Goal: Task Accomplishment & Management: Manage account settings

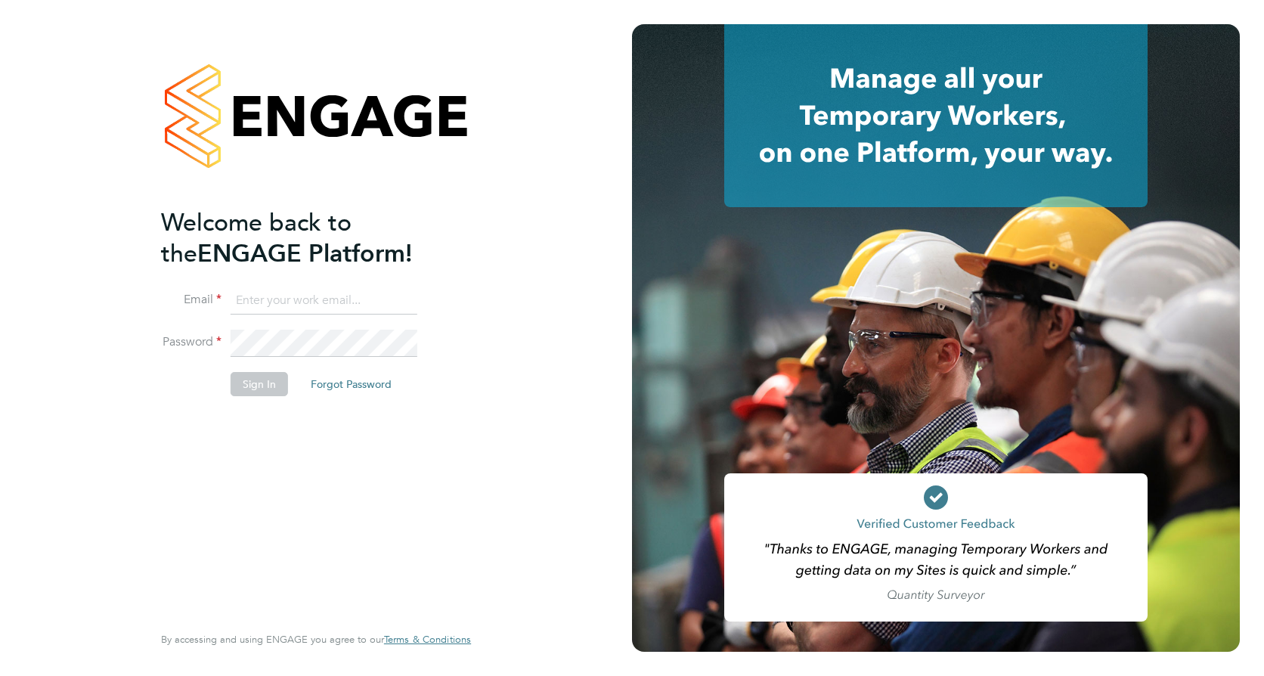
type input "callum.haire@vistry.co.uk"
click at [245, 389] on button "Sign In" at bounding box center [259, 384] width 57 height 24
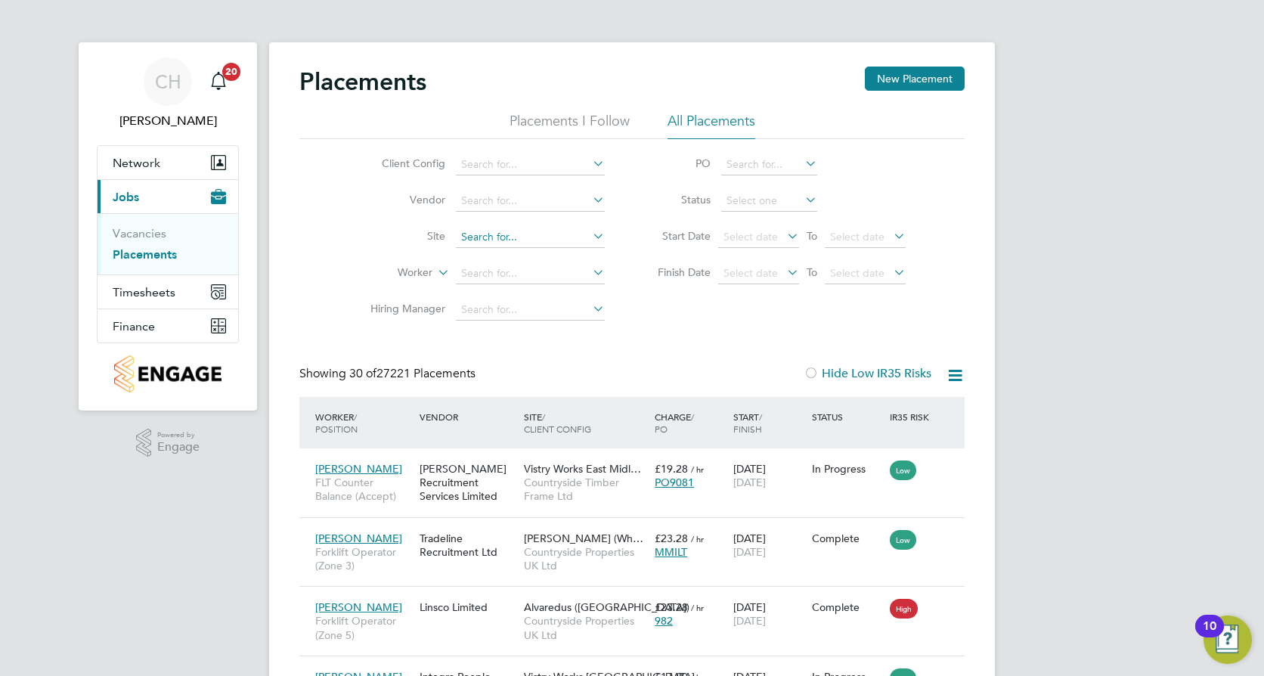
click at [523, 236] on input at bounding box center [530, 237] width 149 height 21
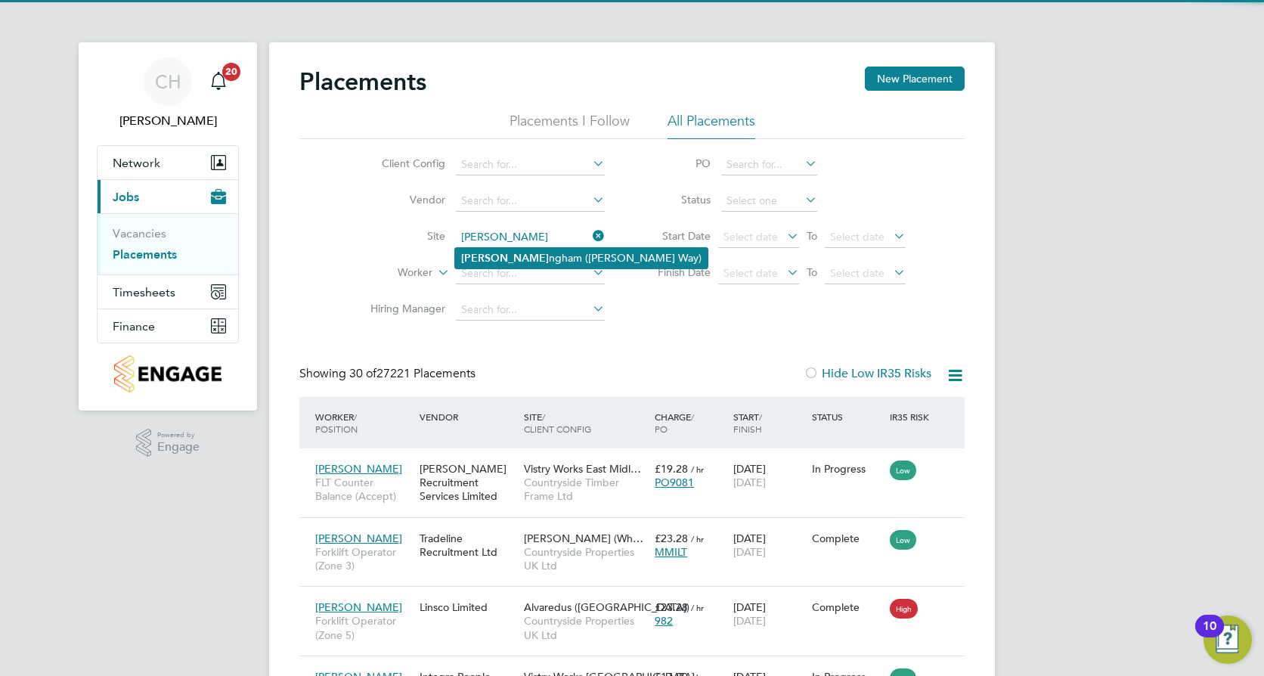
click at [532, 253] on li "Bucki ngham (Osier Way)" at bounding box center [581, 258] width 253 height 20
type input "Buckingham ([PERSON_NAME] Way)"
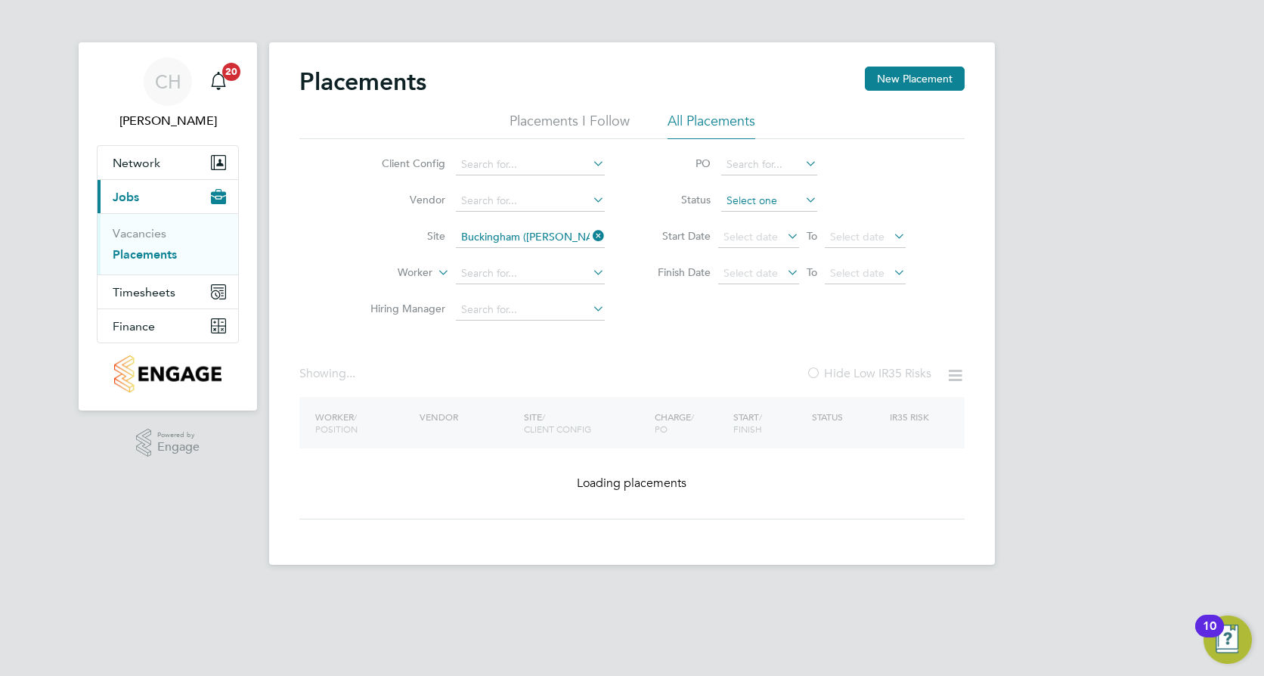
click at [743, 199] on input at bounding box center [769, 201] width 96 height 21
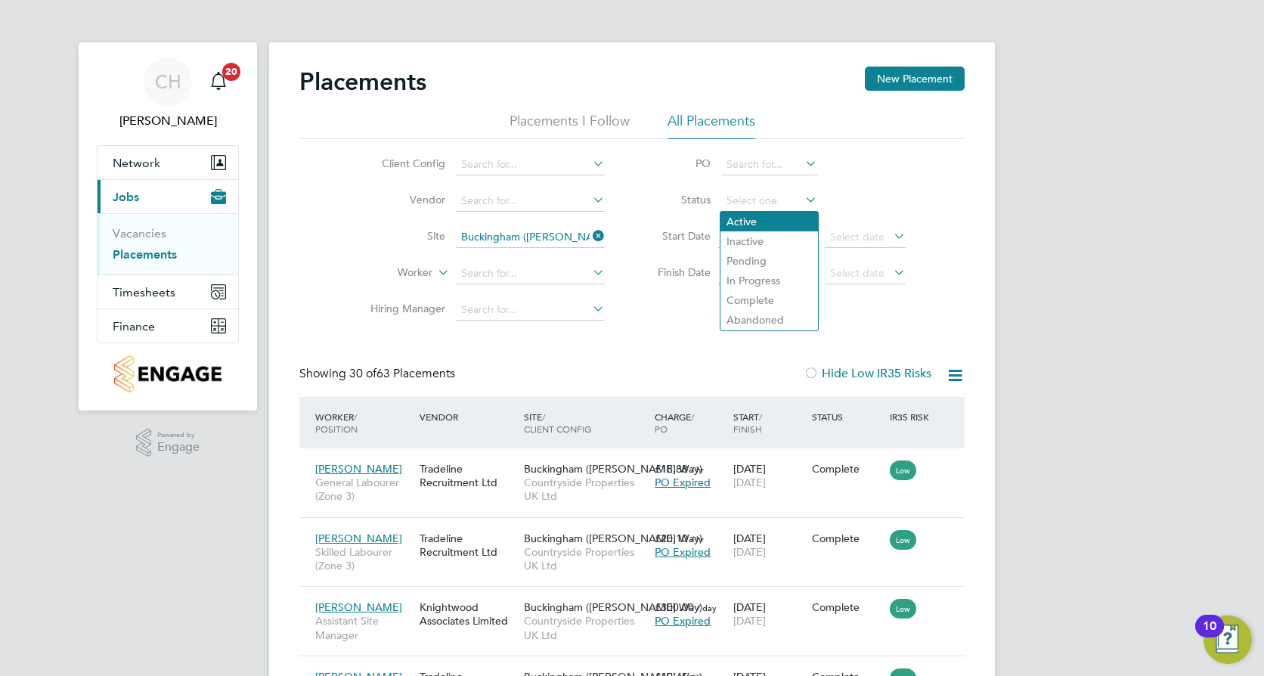
click at [770, 222] on li "Active" at bounding box center [770, 222] width 98 height 20
type input "Active"
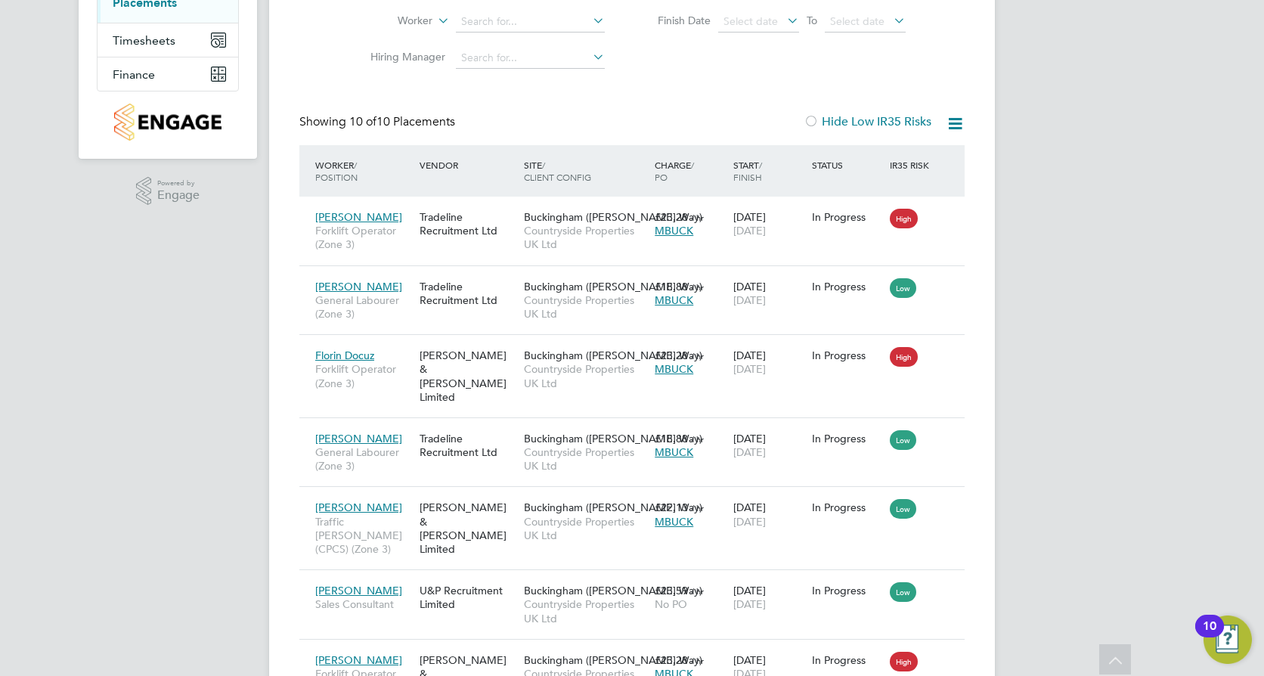
click at [954, 124] on icon at bounding box center [955, 123] width 19 height 19
click at [192, 362] on div "CH Callum Haire Notifications 20 Applications: Network Team Members Sites Worke…" at bounding box center [632, 380] width 1264 height 1265
click at [948, 216] on icon at bounding box center [945, 217] width 15 height 18
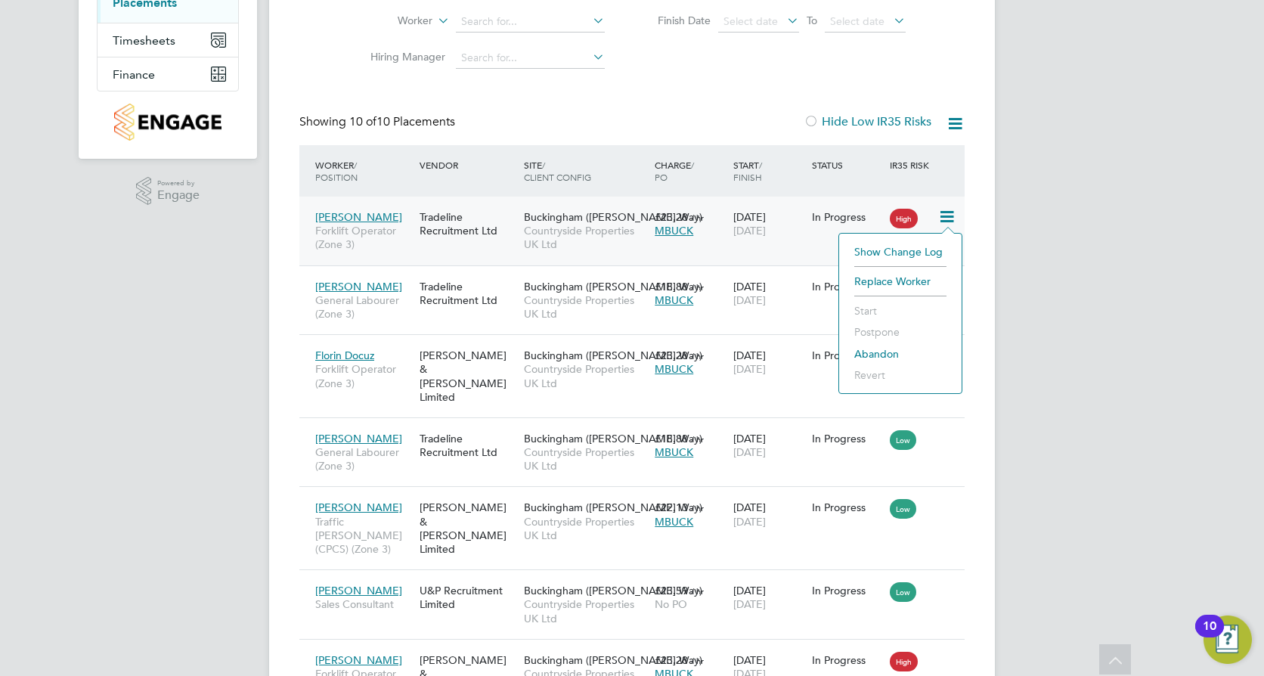
click at [682, 237] on div "MBUCK" at bounding box center [690, 231] width 71 height 14
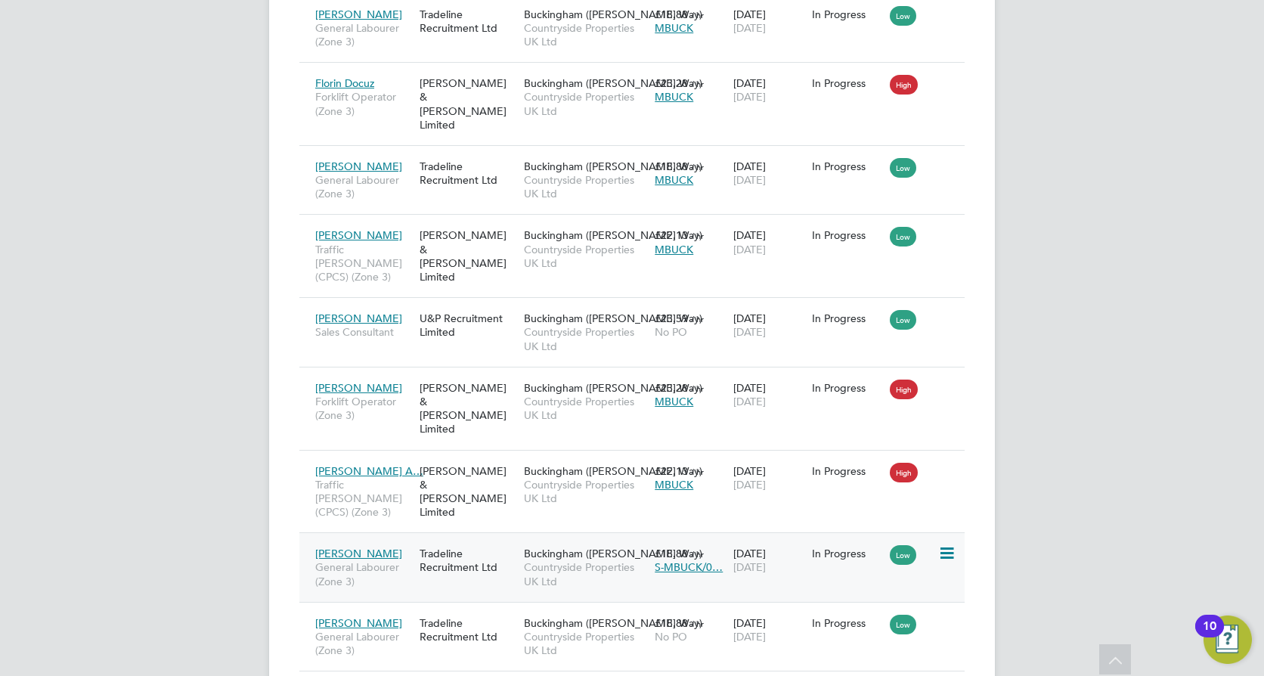
scroll to position [535, 0]
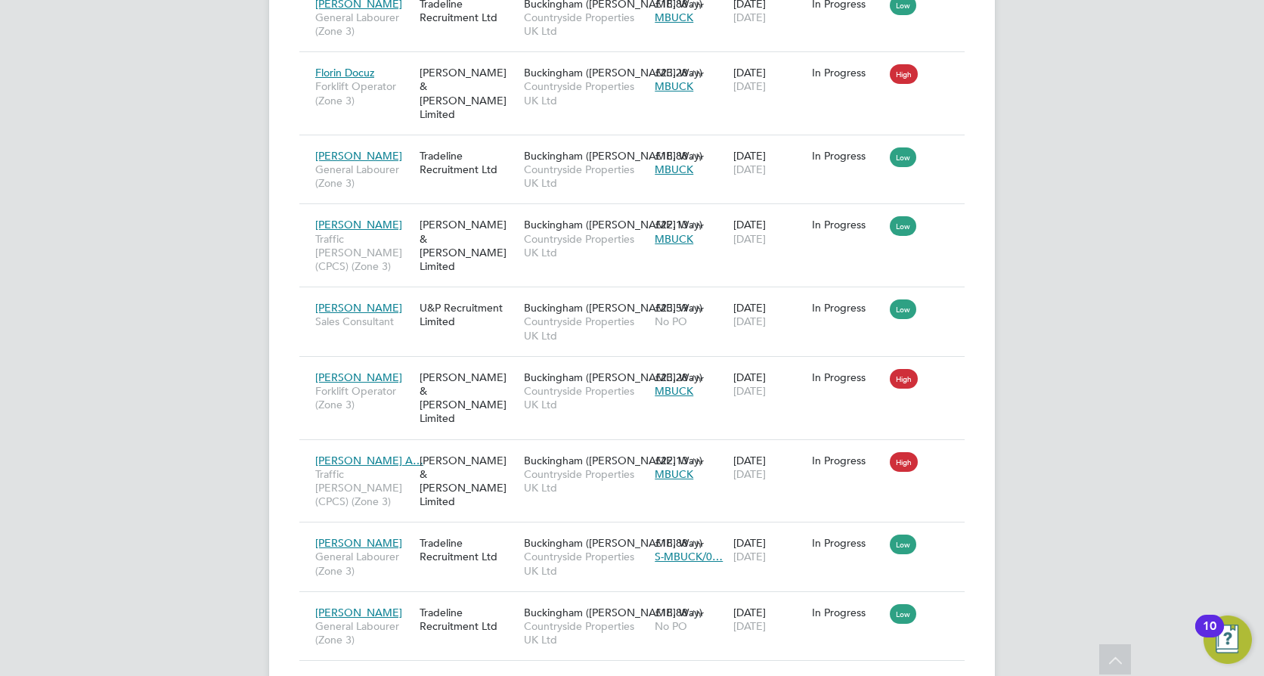
click at [191, 250] on div "CH Callum Haire Notifications 20 Applications: Network Team Members Sites Worke…" at bounding box center [632, 97] width 1264 height 1265
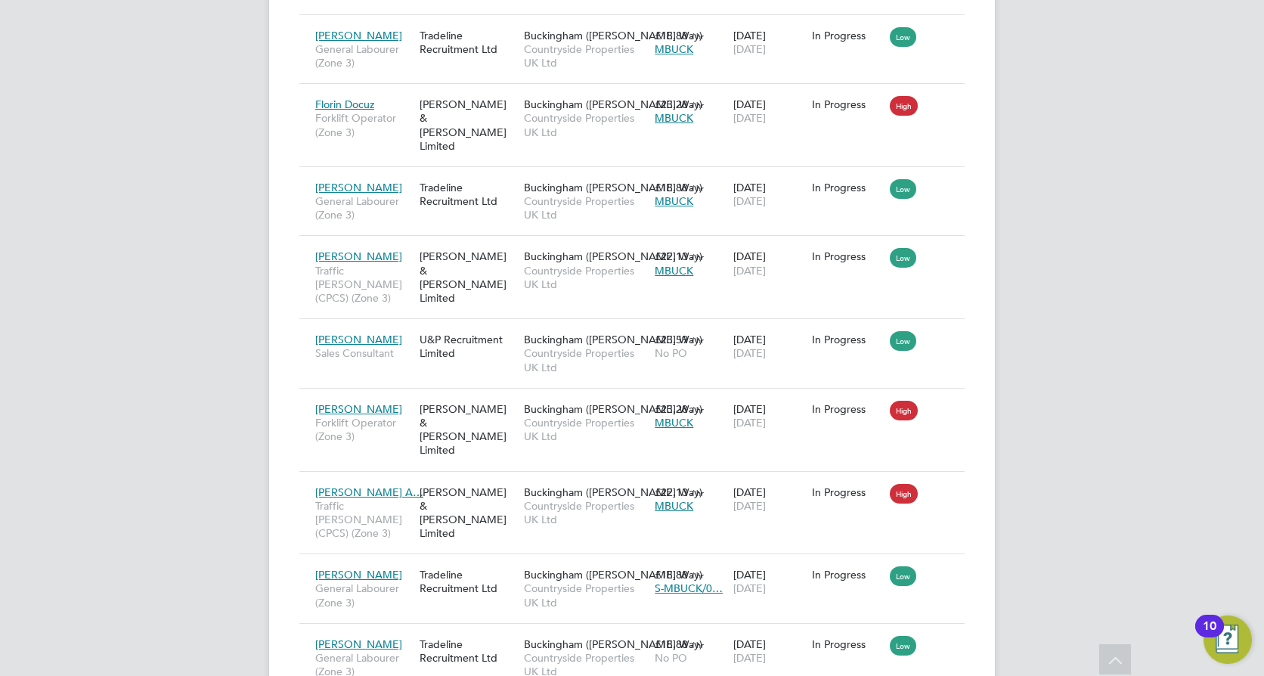
scroll to position [516, 0]
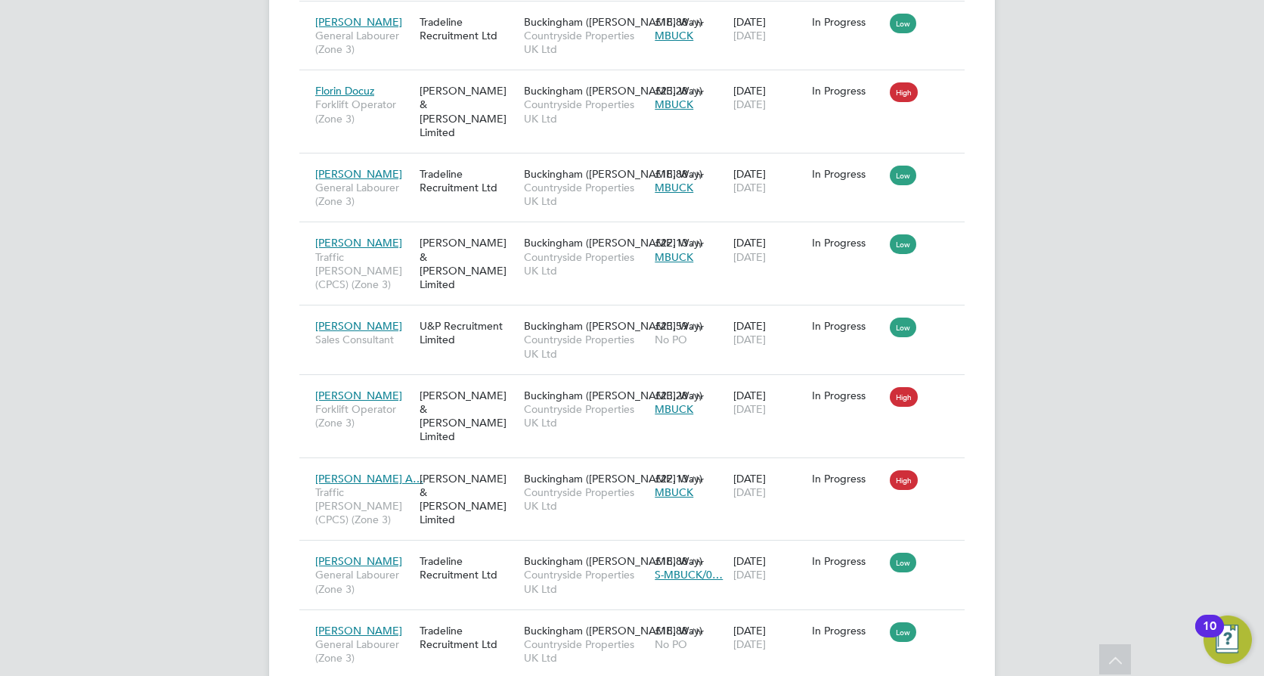
click at [209, 457] on div "CH Callum Haire Notifications 20 Applications: Network Team Members Sites Worke…" at bounding box center [632, 116] width 1264 height 1265
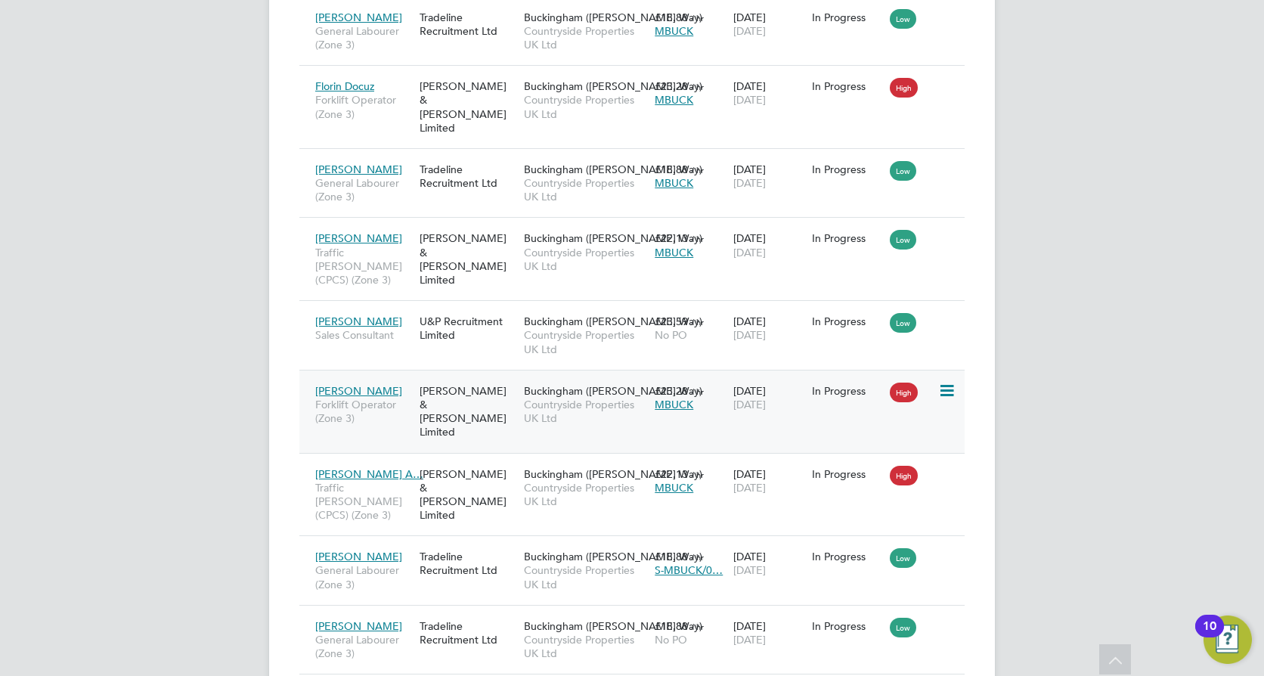
scroll to position [535, 0]
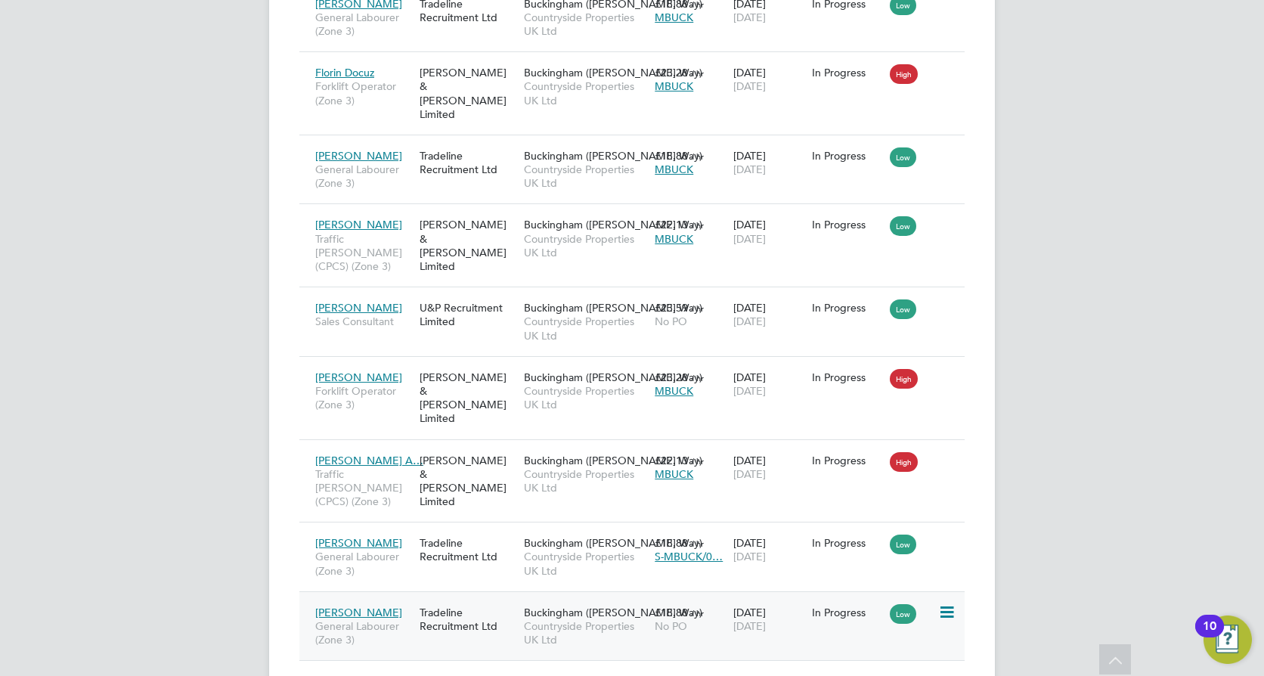
click at [792, 598] on div "26 Aug 2025 30 Sep 2025" at bounding box center [769, 619] width 79 height 42
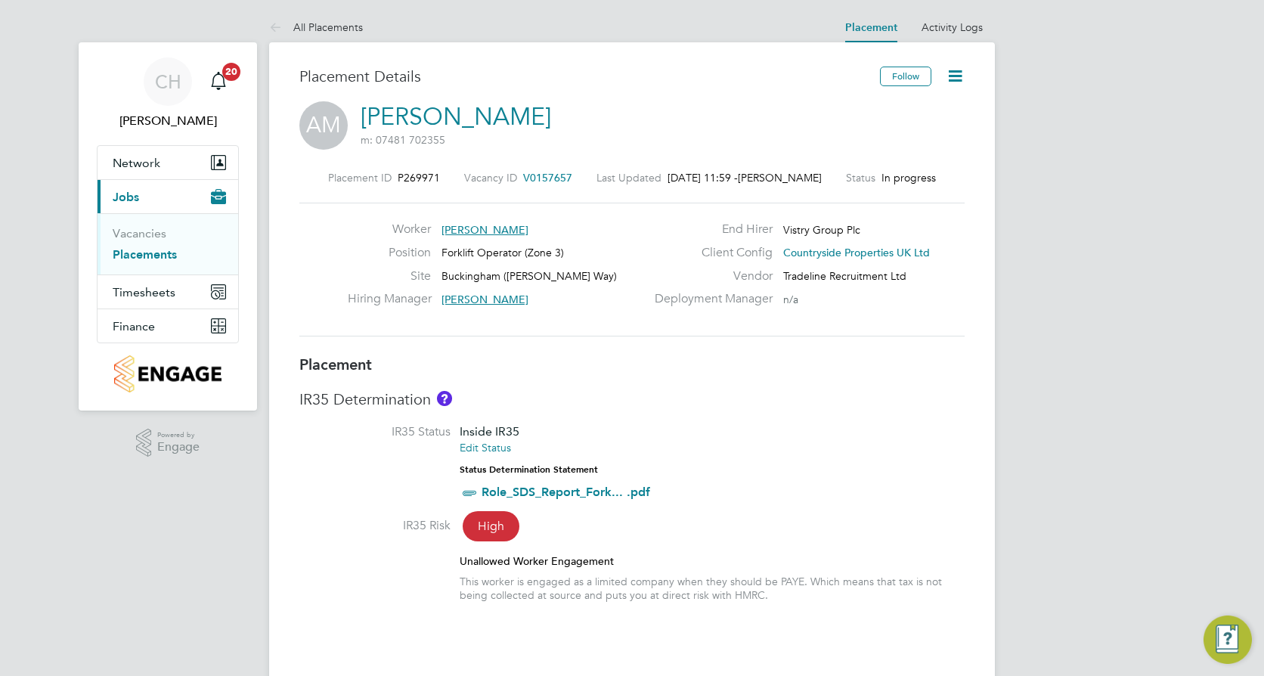
click at [950, 77] on icon at bounding box center [955, 76] width 19 height 19
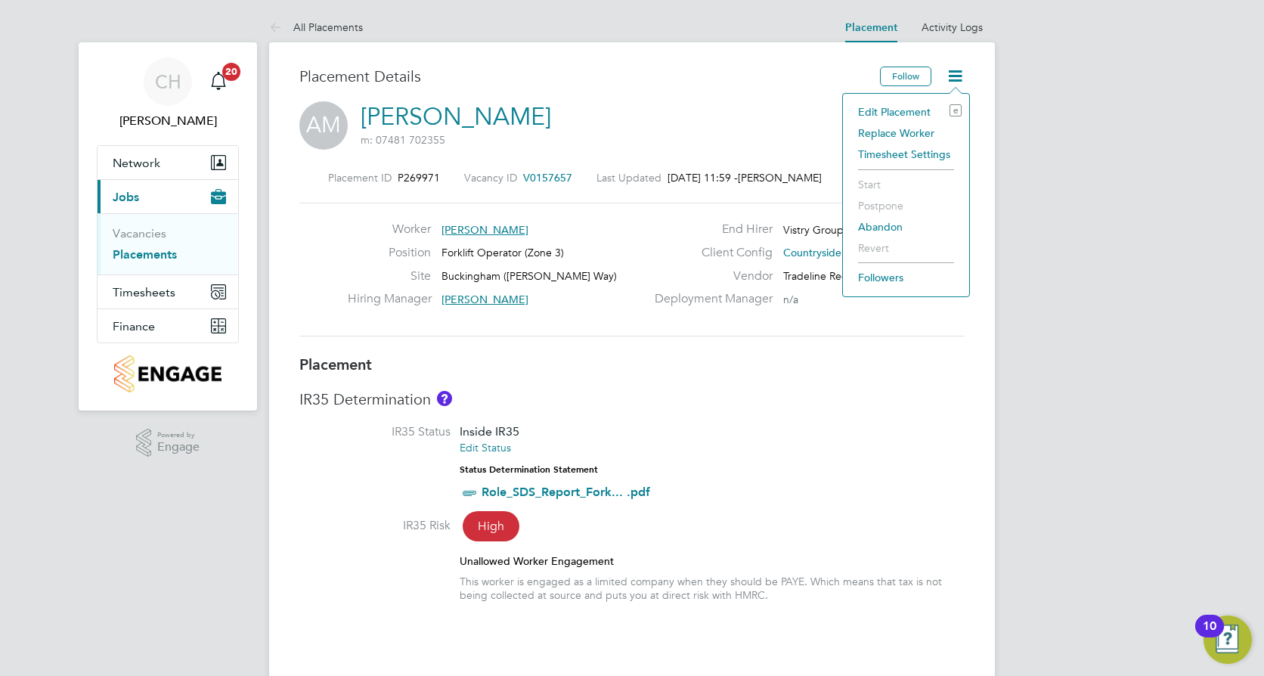
click at [884, 112] on li "Edit Placement e" at bounding box center [906, 111] width 111 height 21
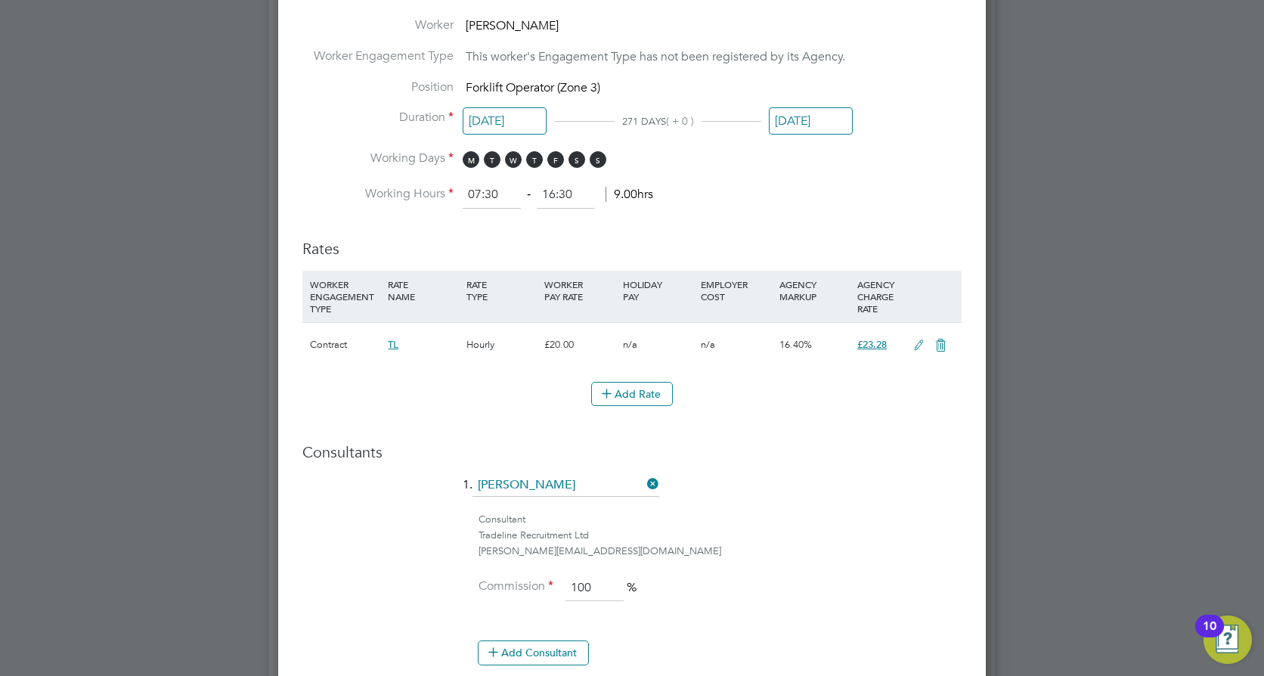
click at [817, 124] on input "31 Oct 2025" at bounding box center [811, 121] width 84 height 28
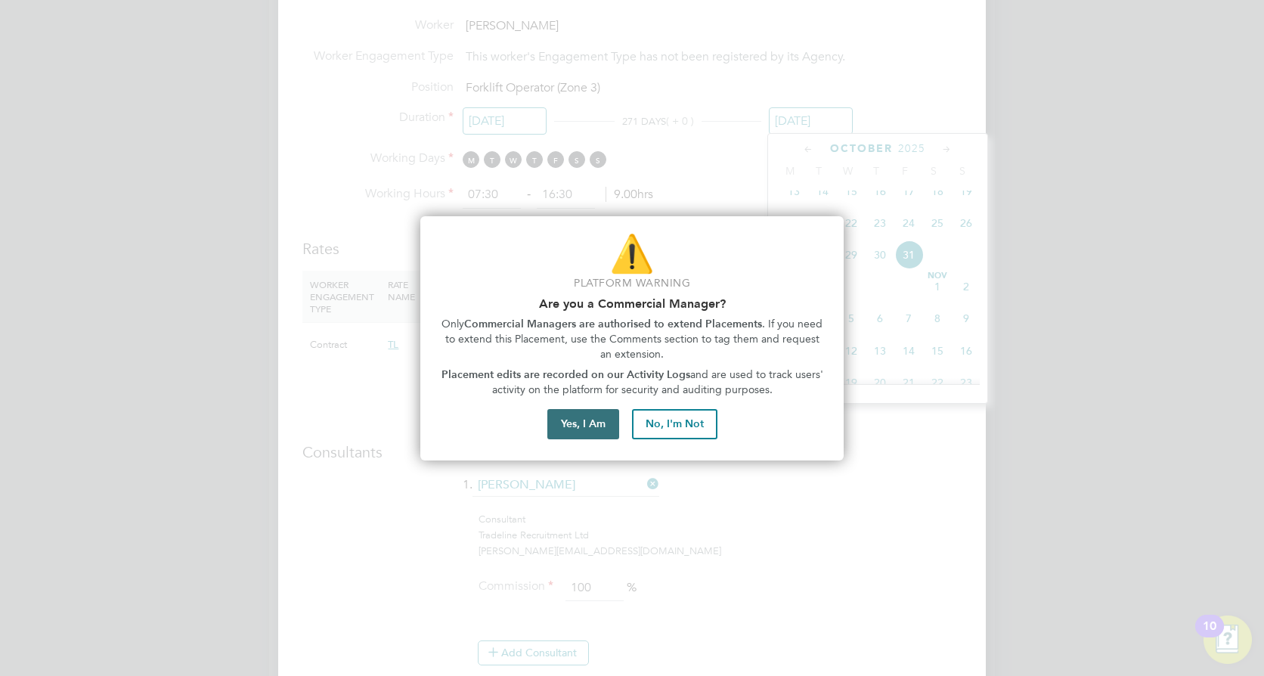
click at [572, 418] on button "Yes, I Am" at bounding box center [583, 424] width 72 height 30
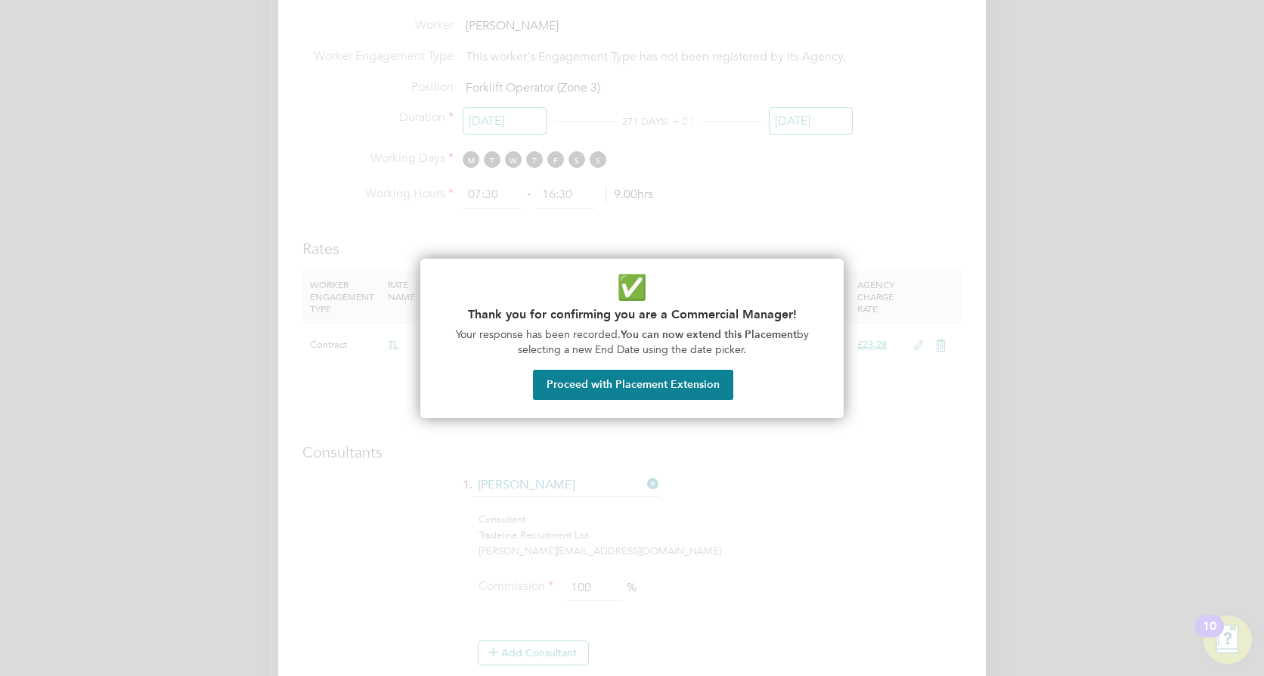
click at [687, 387] on button "Proceed with Placement Extension" at bounding box center [633, 385] width 200 height 30
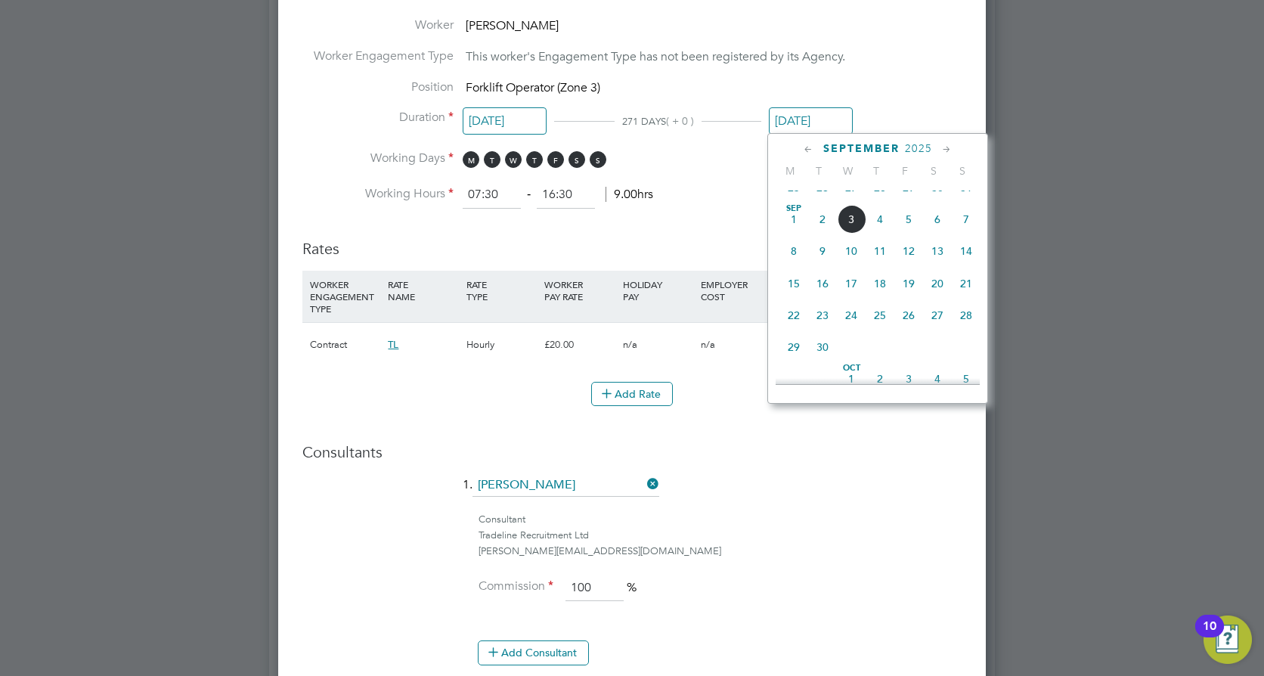
click at [964, 194] on span "31" at bounding box center [966, 187] width 29 height 29
type input "31 Aug 2025"
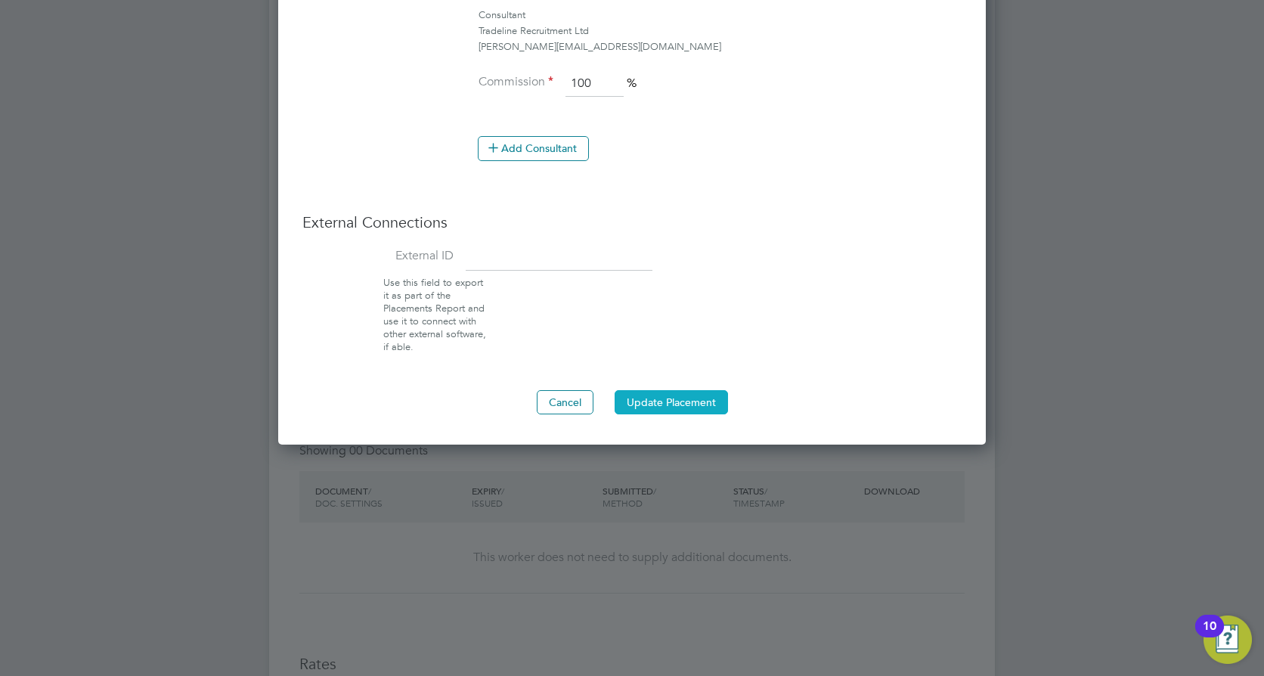
click at [671, 400] on button "Update Placement" at bounding box center [671, 402] width 113 height 24
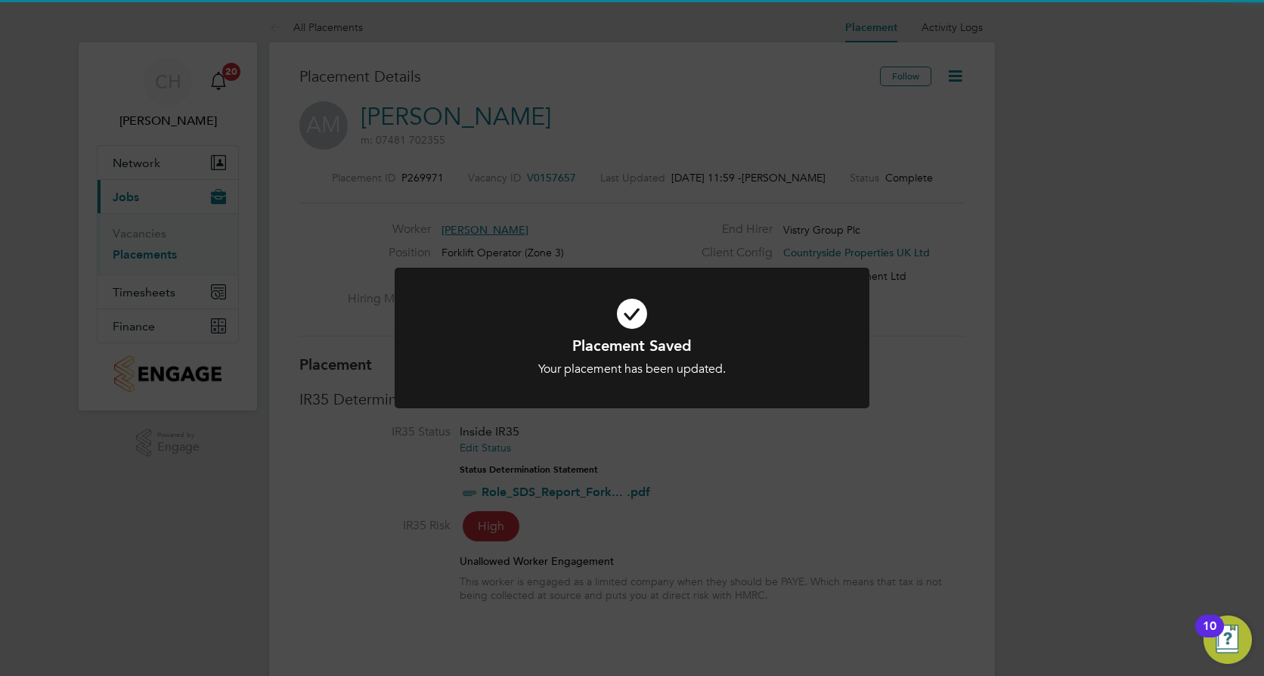
click at [954, 177] on div "Placement Saved Your placement has been updated. Cancel Okay" at bounding box center [632, 338] width 1264 height 676
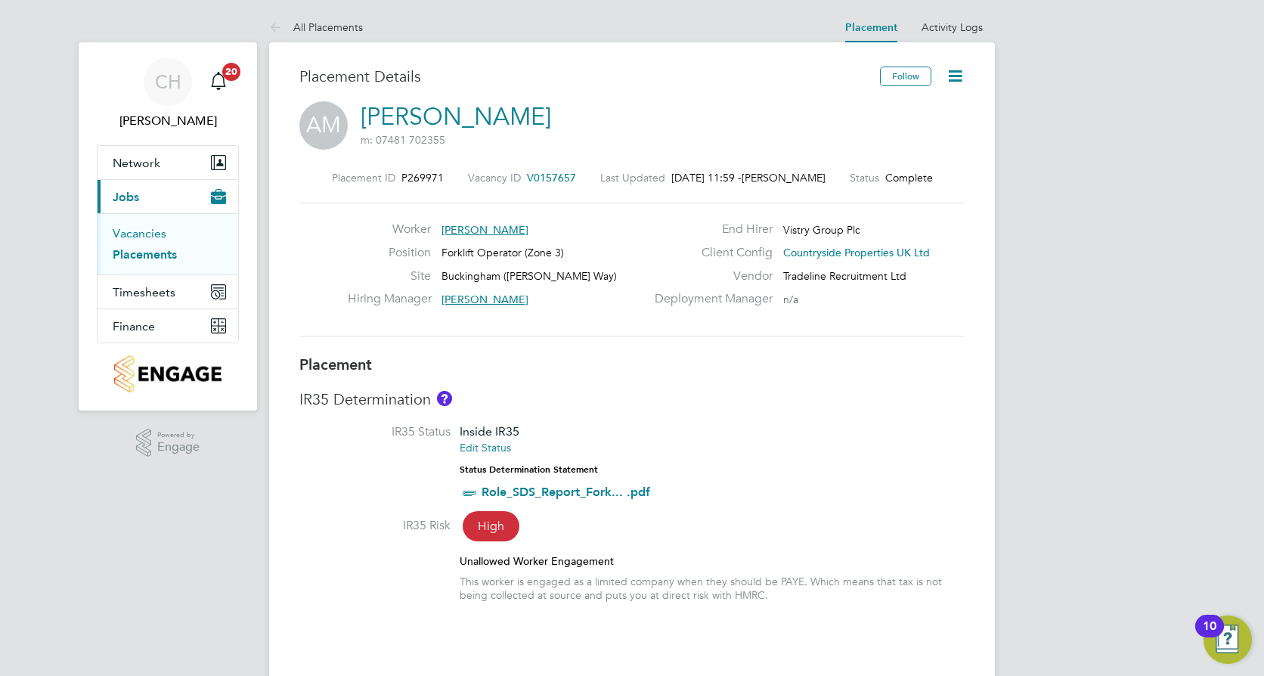
drag, startPoint x: 157, startPoint y: 235, endPoint x: 170, endPoint y: 229, distance: 14.9
click at [157, 235] on link "Vacancies" at bounding box center [140, 233] width 54 height 14
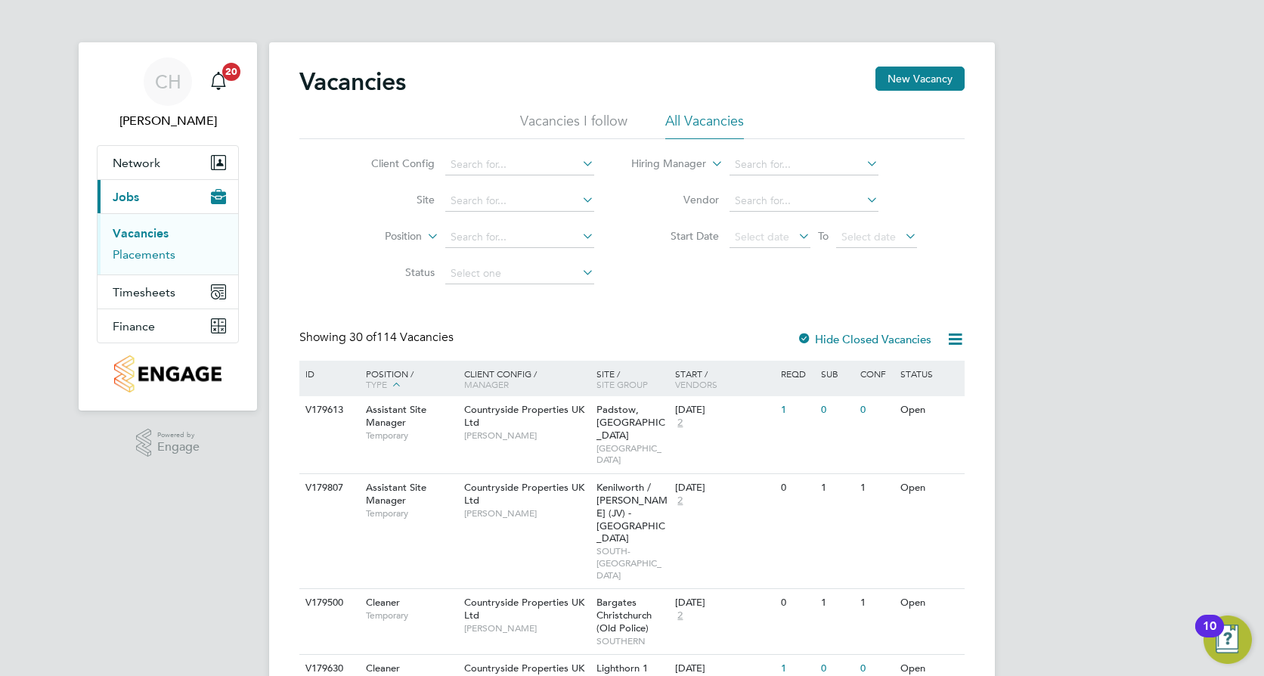
click at [151, 253] on link "Placements" at bounding box center [144, 254] width 63 height 14
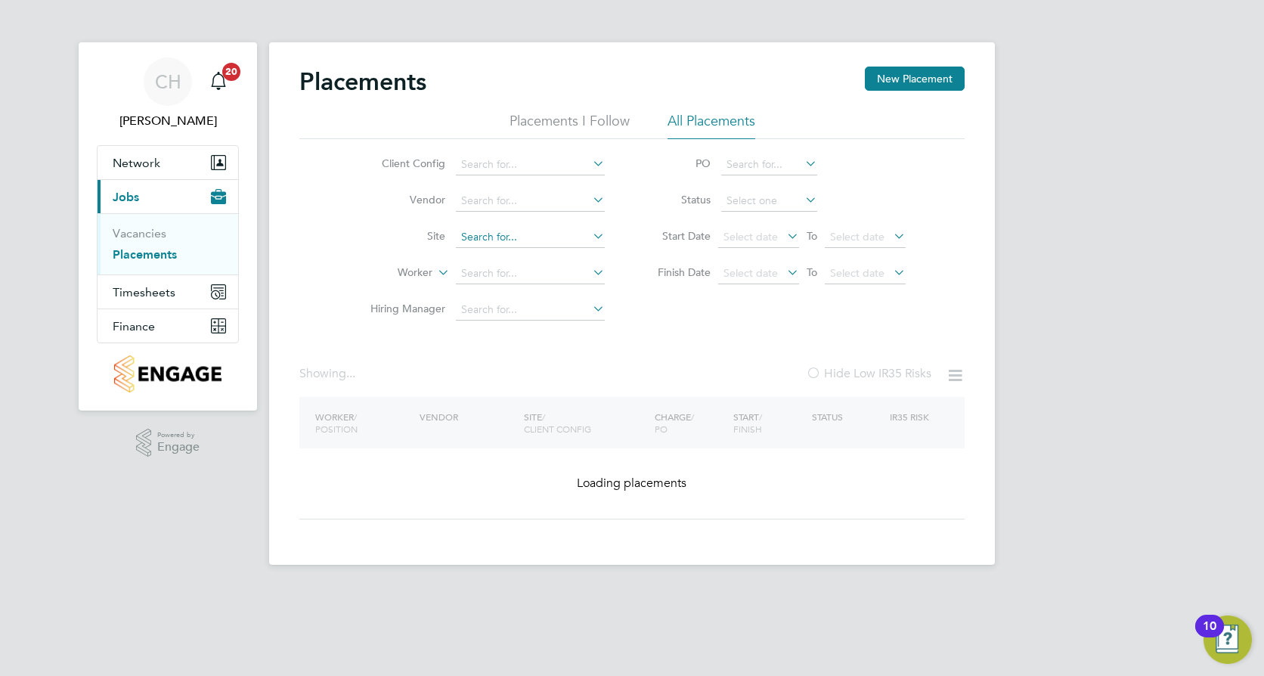
click at [501, 233] on input at bounding box center [530, 237] width 149 height 21
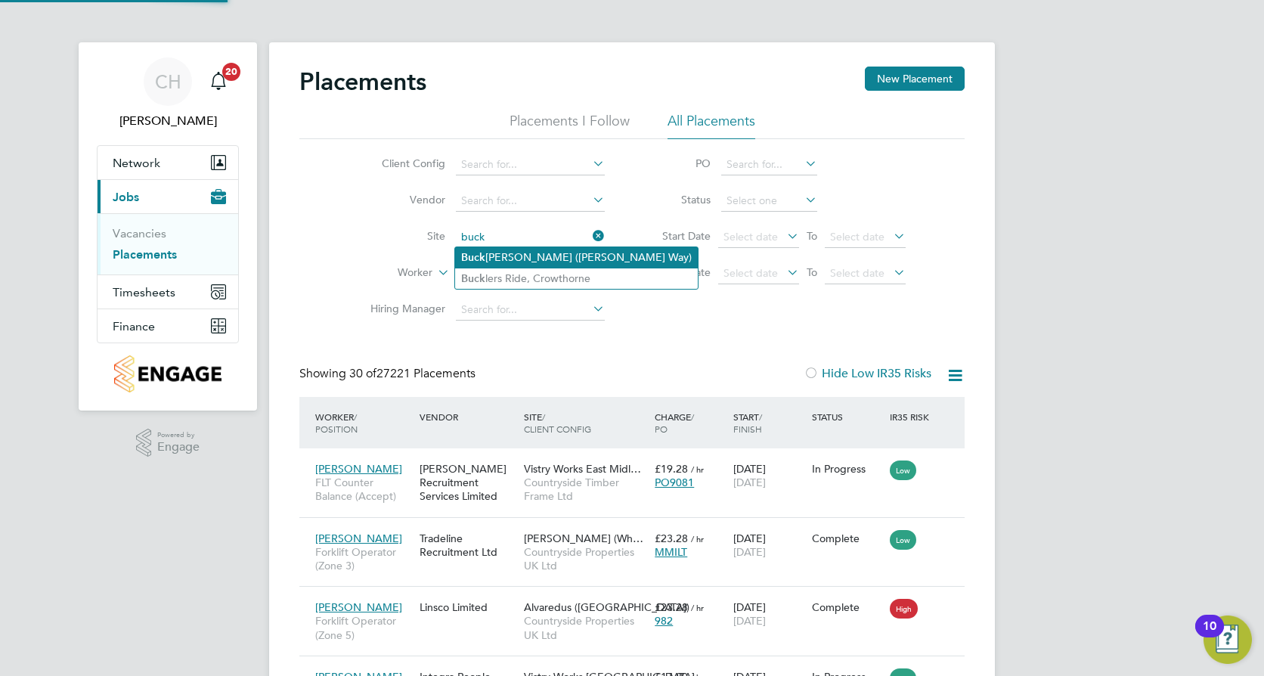
click at [535, 254] on li "[PERSON_NAME] ([PERSON_NAME] Way)" at bounding box center [576, 257] width 243 height 20
type input "Buckingham ([PERSON_NAME] Way)"
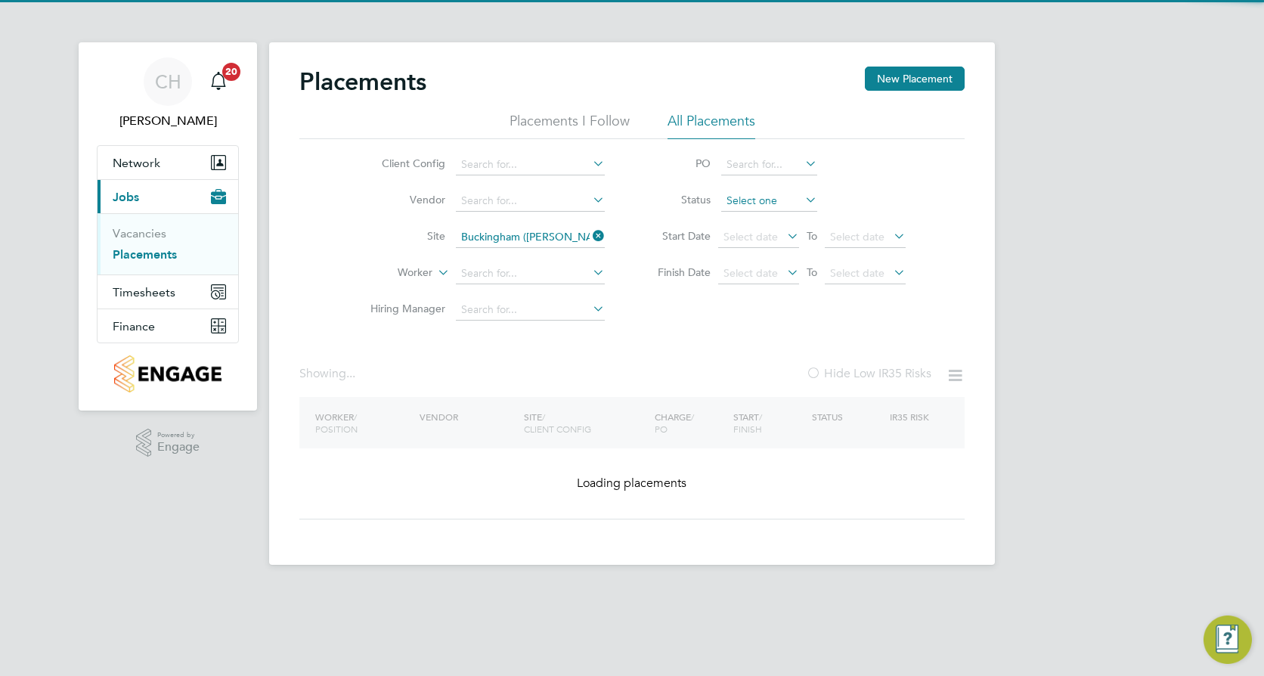
click at [764, 197] on input at bounding box center [769, 201] width 96 height 21
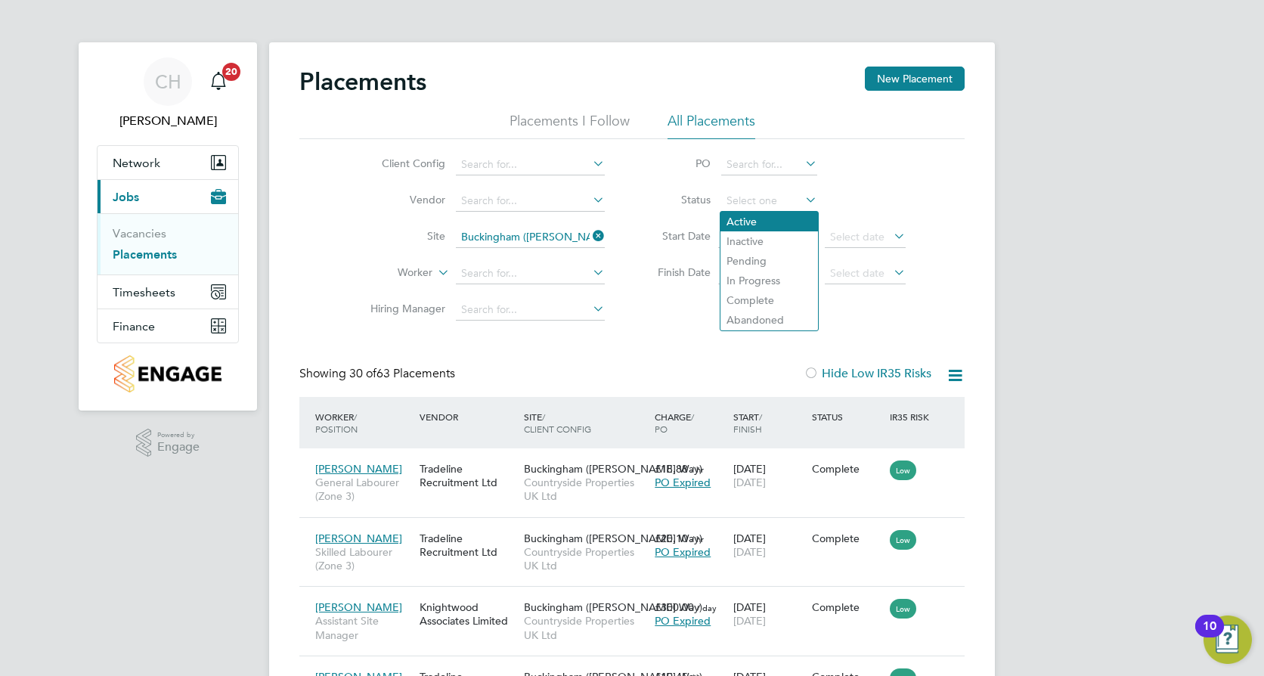
click at [769, 225] on li "Active" at bounding box center [770, 222] width 98 height 20
type input "Active"
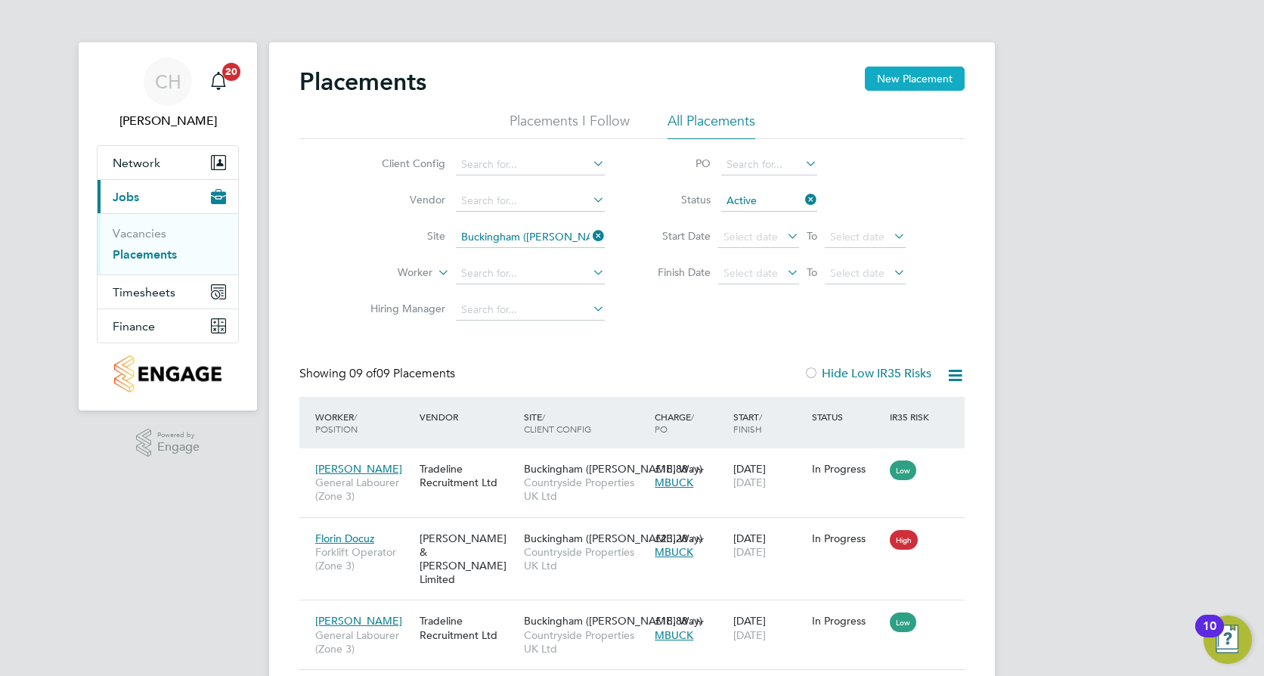
click at [912, 81] on button "New Placement" at bounding box center [915, 79] width 100 height 24
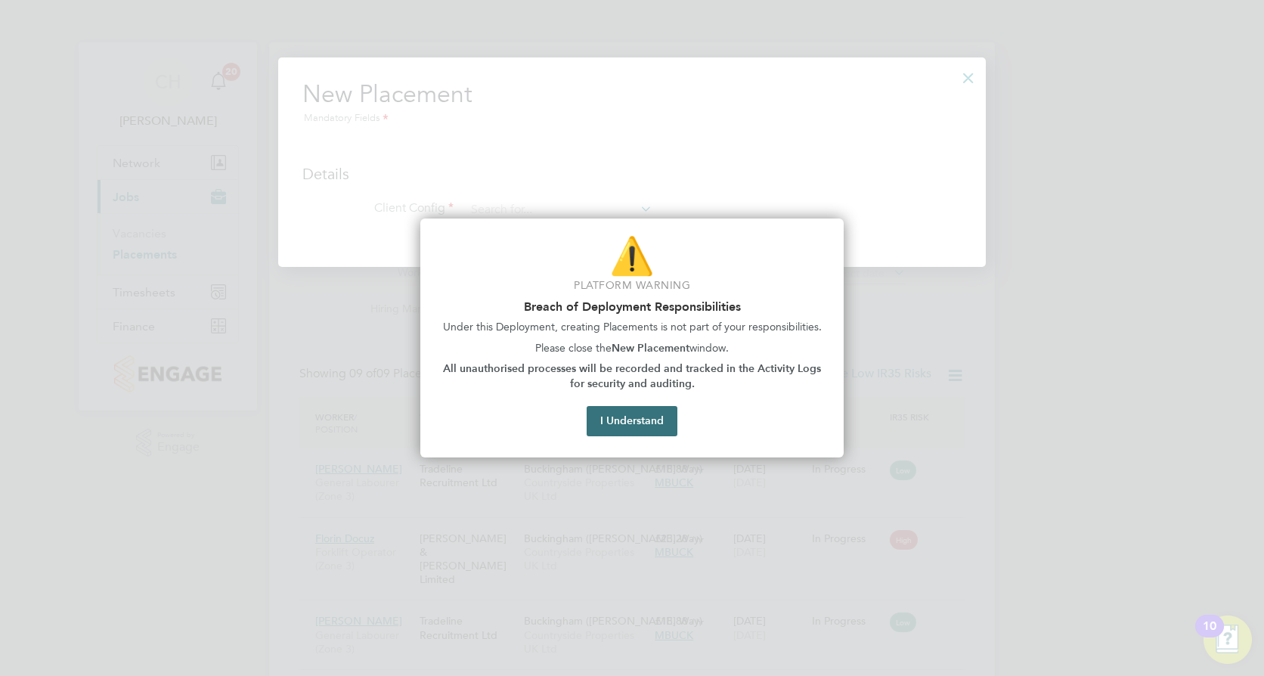
click at [661, 422] on button "I Understand" at bounding box center [632, 421] width 91 height 30
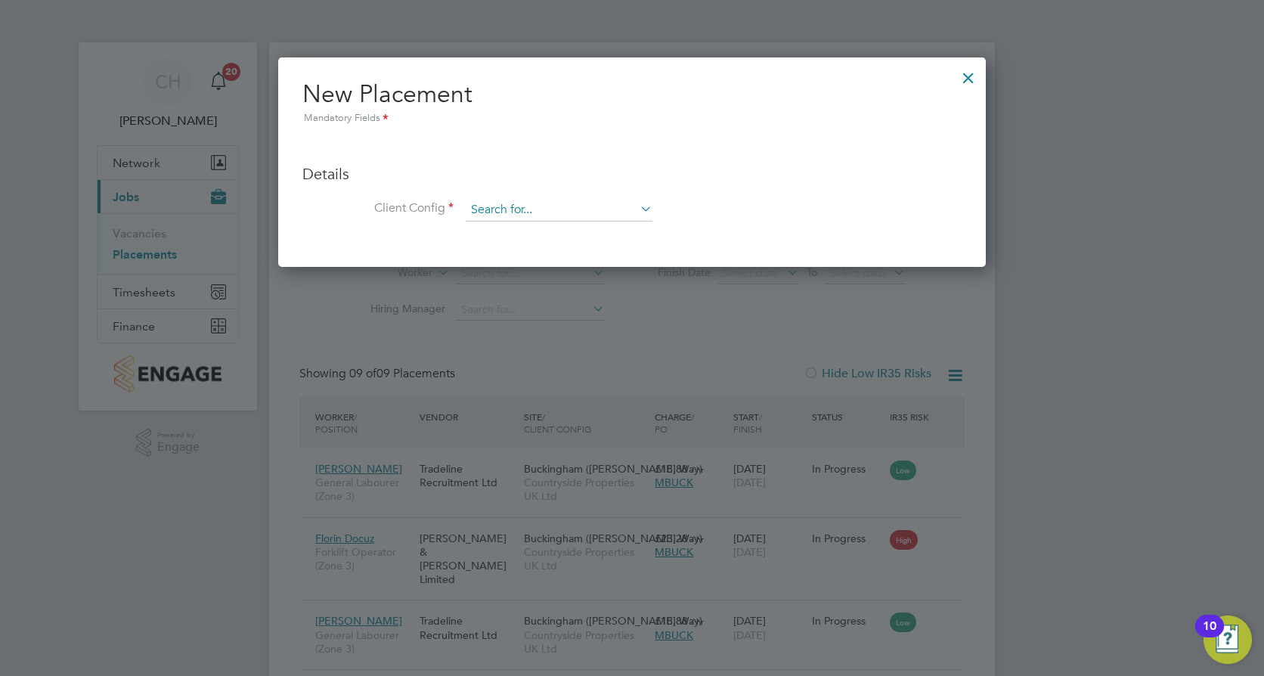
click at [577, 209] on input at bounding box center [559, 210] width 187 height 23
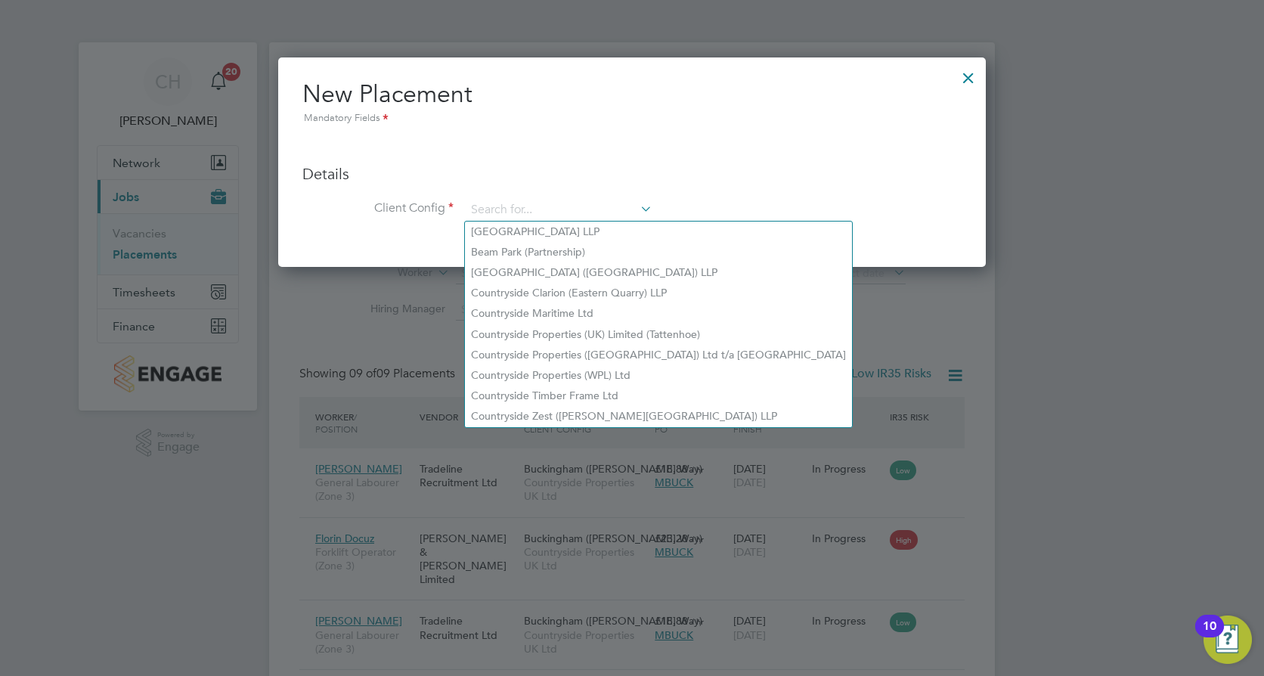
click at [469, 159] on ul "Details Client Config Hiring Manager Worker Position Placement Type Worker Work…" at bounding box center [631, 185] width 659 height 104
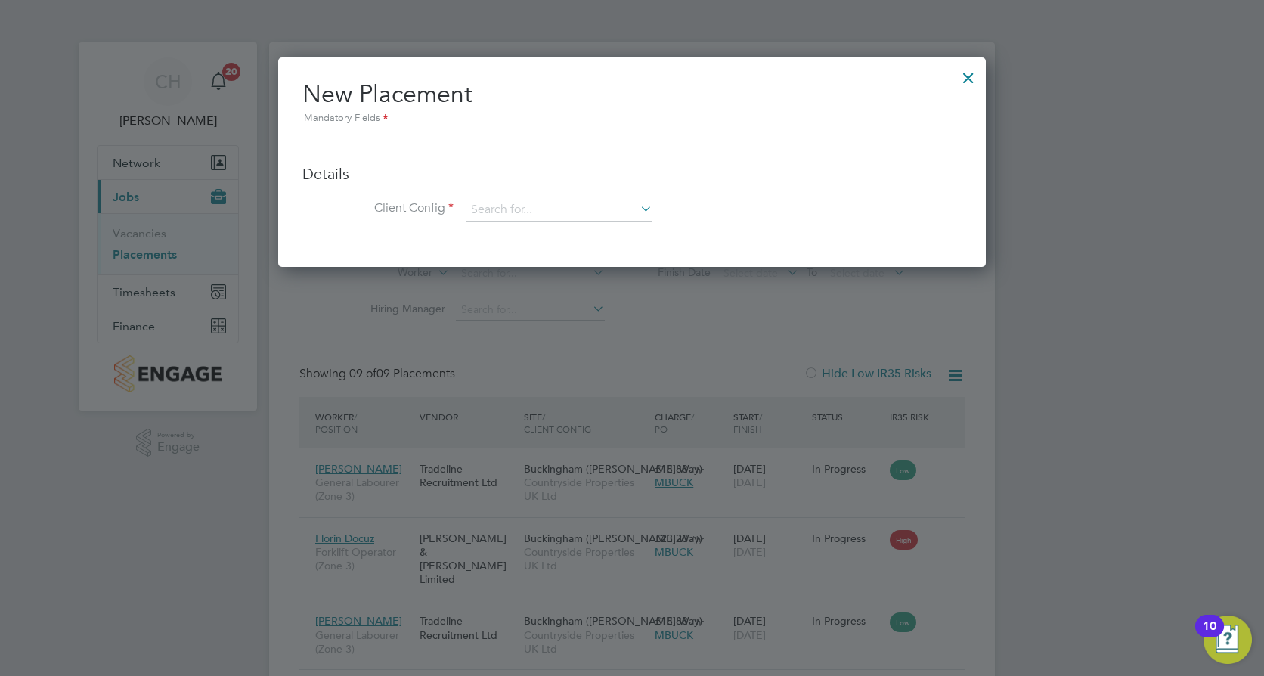
click at [972, 75] on div at bounding box center [968, 73] width 27 height 27
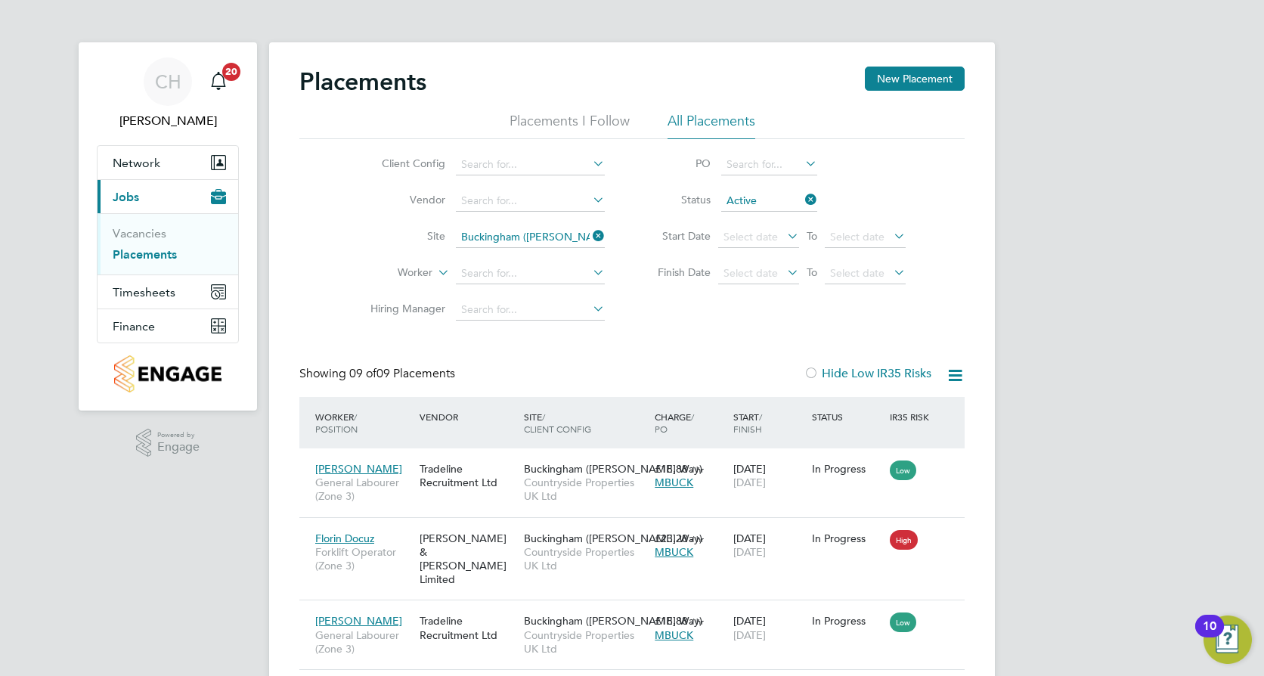
click at [150, 225] on ul "Vacancies Placements" at bounding box center [168, 243] width 141 height 61
click at [159, 228] on link "Vacancies" at bounding box center [140, 233] width 54 height 14
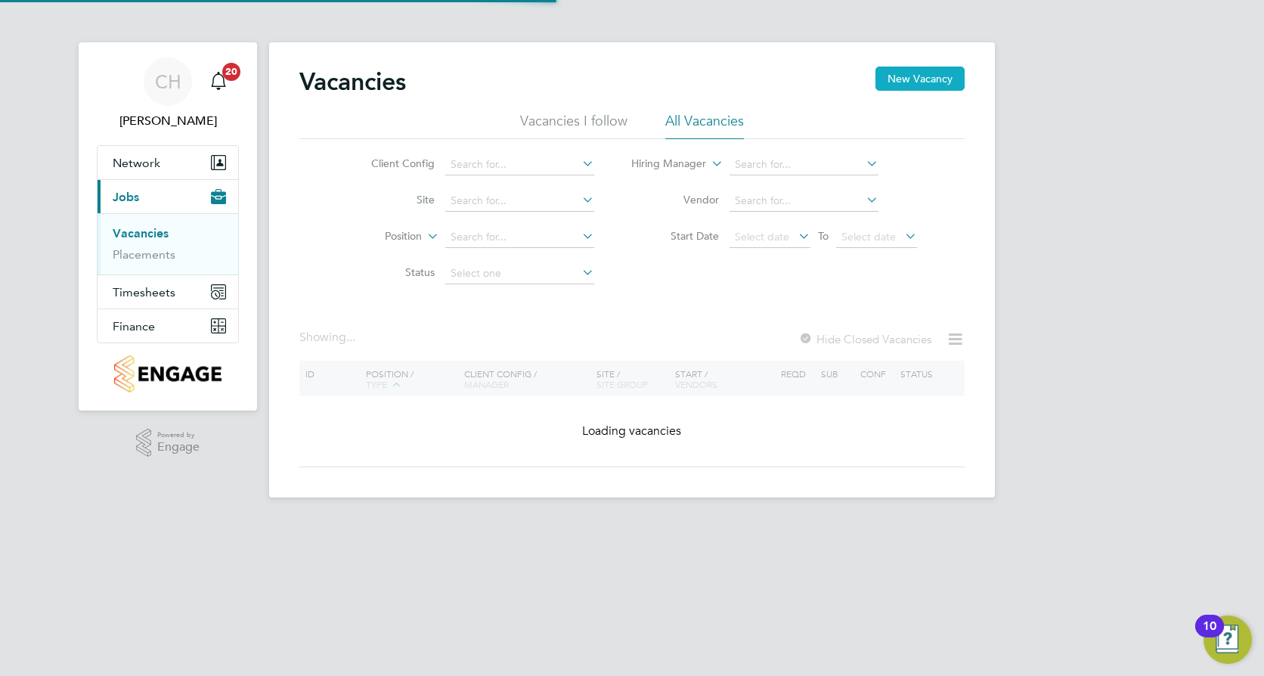
click at [904, 76] on button "New Vacancy" at bounding box center [920, 79] width 89 height 24
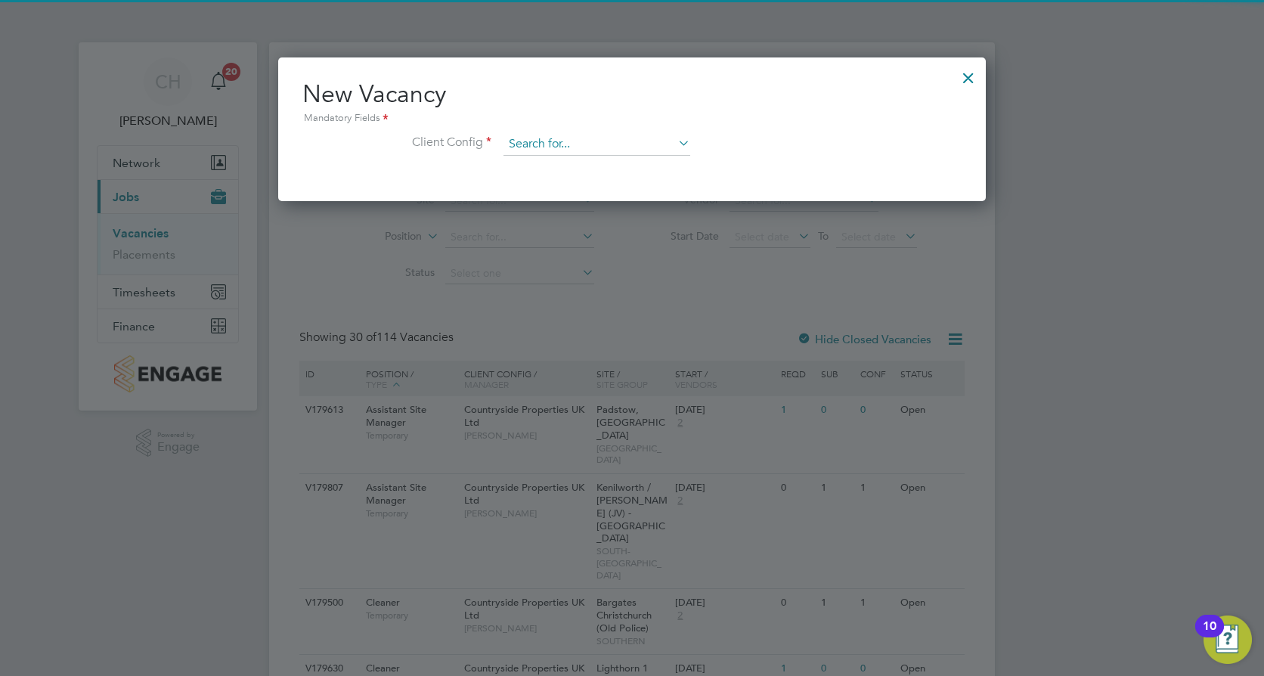
click at [575, 144] on input at bounding box center [597, 144] width 187 height 23
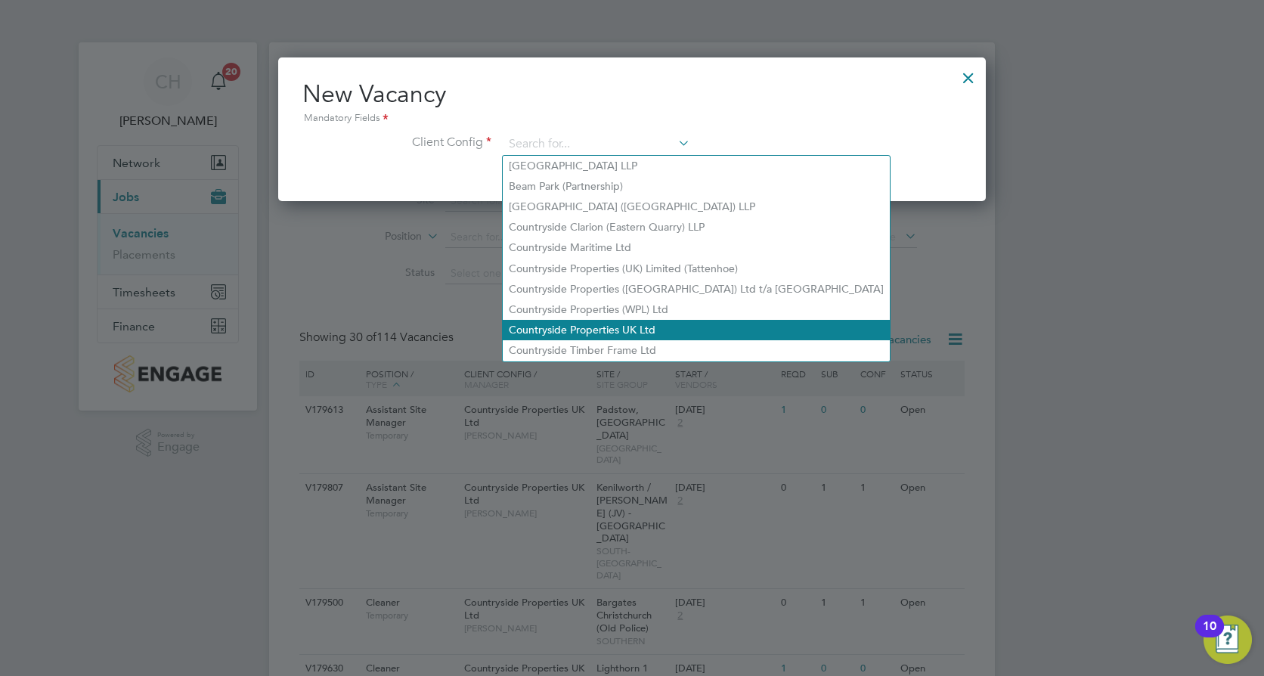
click at [602, 320] on li "Countryside Properties UK Ltd" at bounding box center [696, 330] width 387 height 20
type input "Countryside Properties UK Ltd"
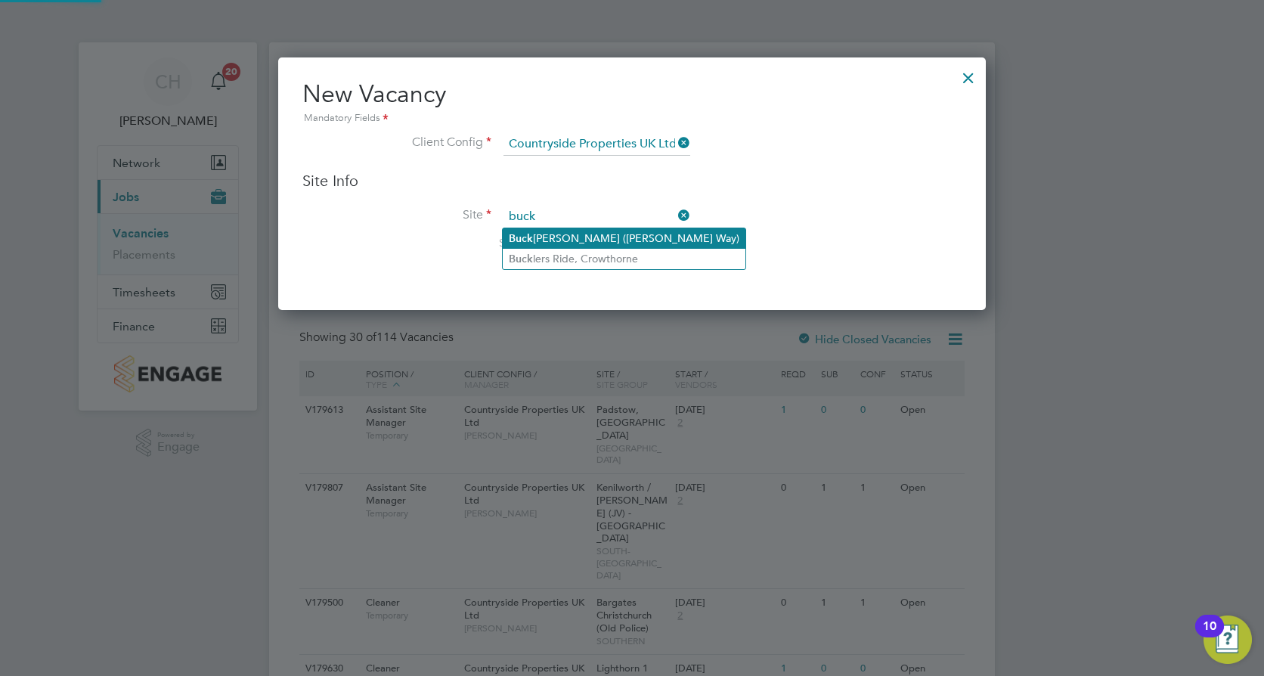
click at [617, 237] on li "[PERSON_NAME] ([PERSON_NAME] Way)" at bounding box center [624, 238] width 243 height 20
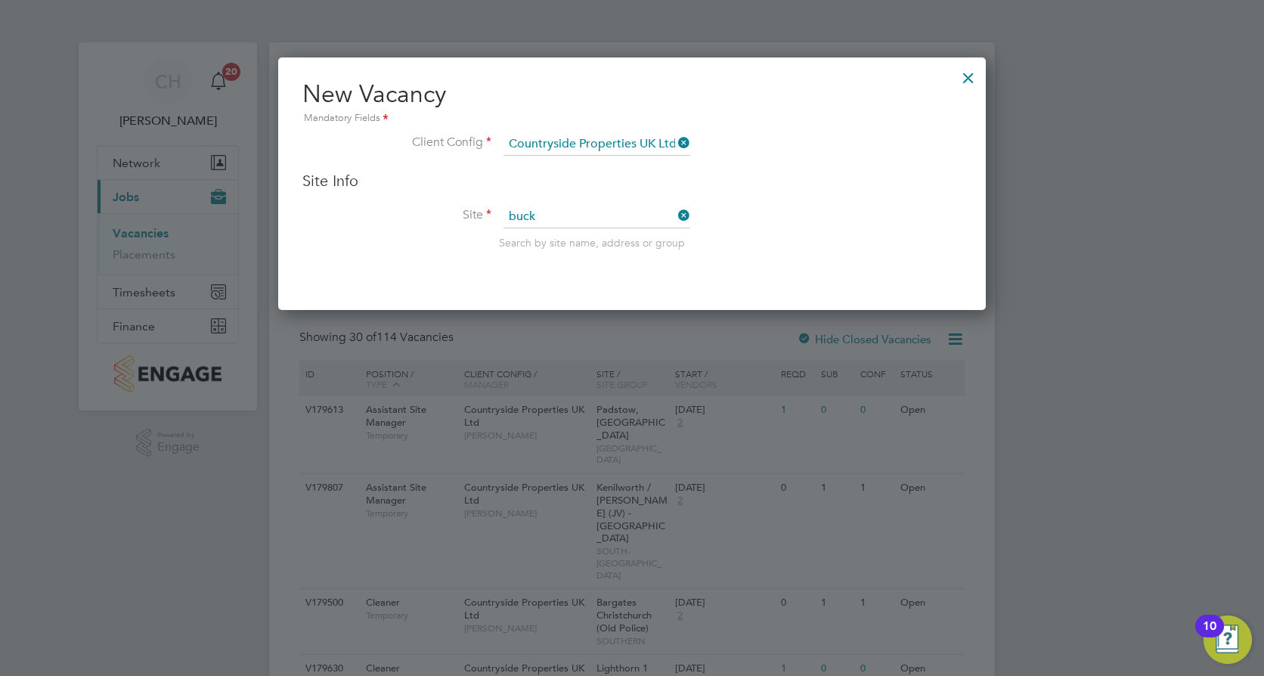
click at [824, 257] on li "Site buck Search by site name, address or group" at bounding box center [631, 243] width 659 height 74
type input "Buckingham ([PERSON_NAME] Way)"
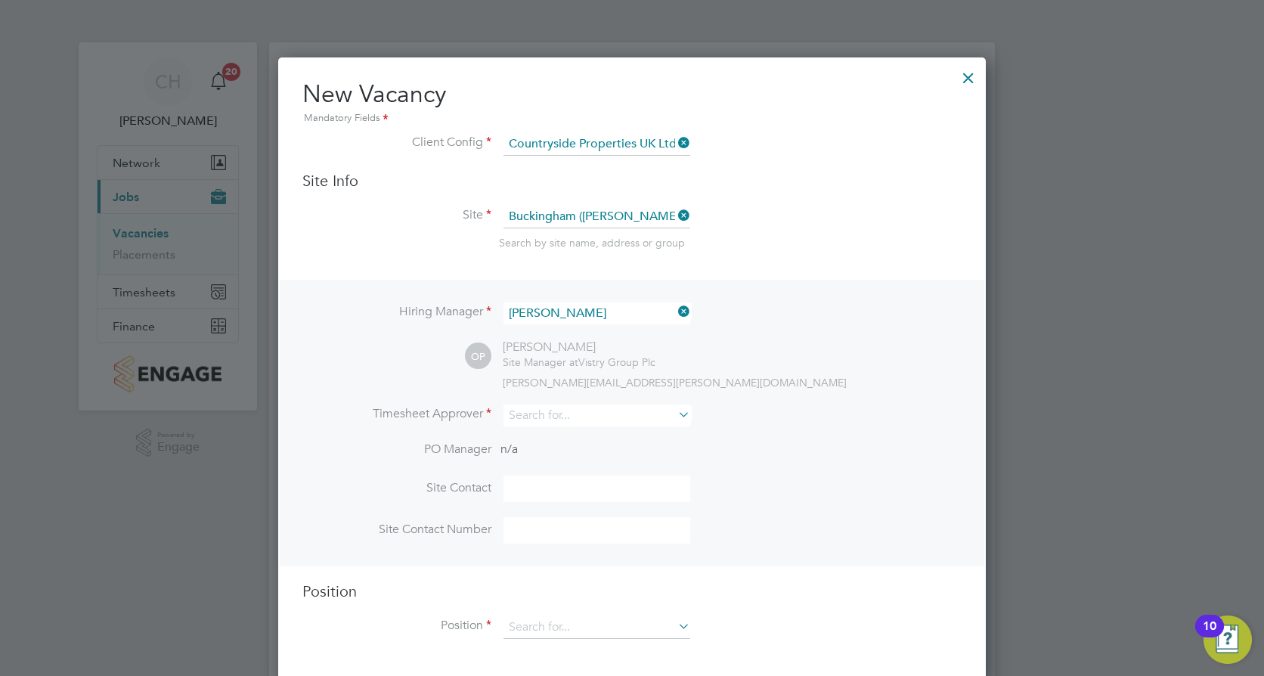
click at [675, 312] on icon at bounding box center [675, 311] width 0 height 21
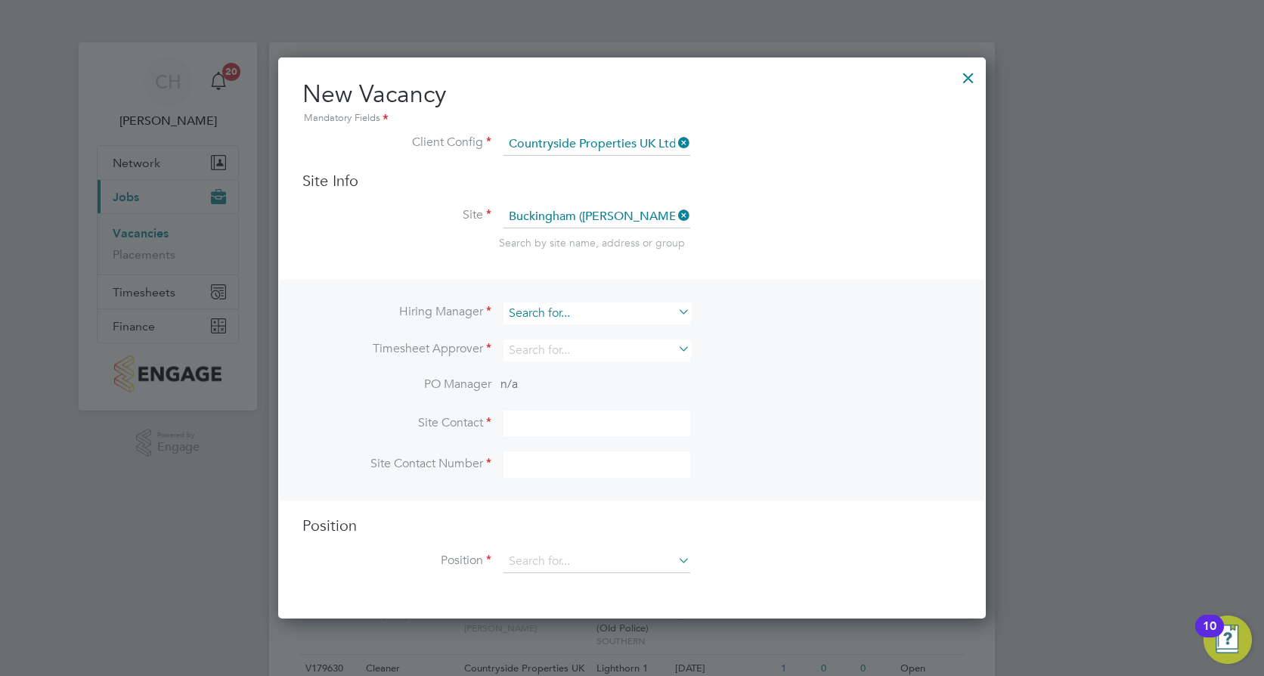
click at [628, 313] on input at bounding box center [597, 313] width 187 height 22
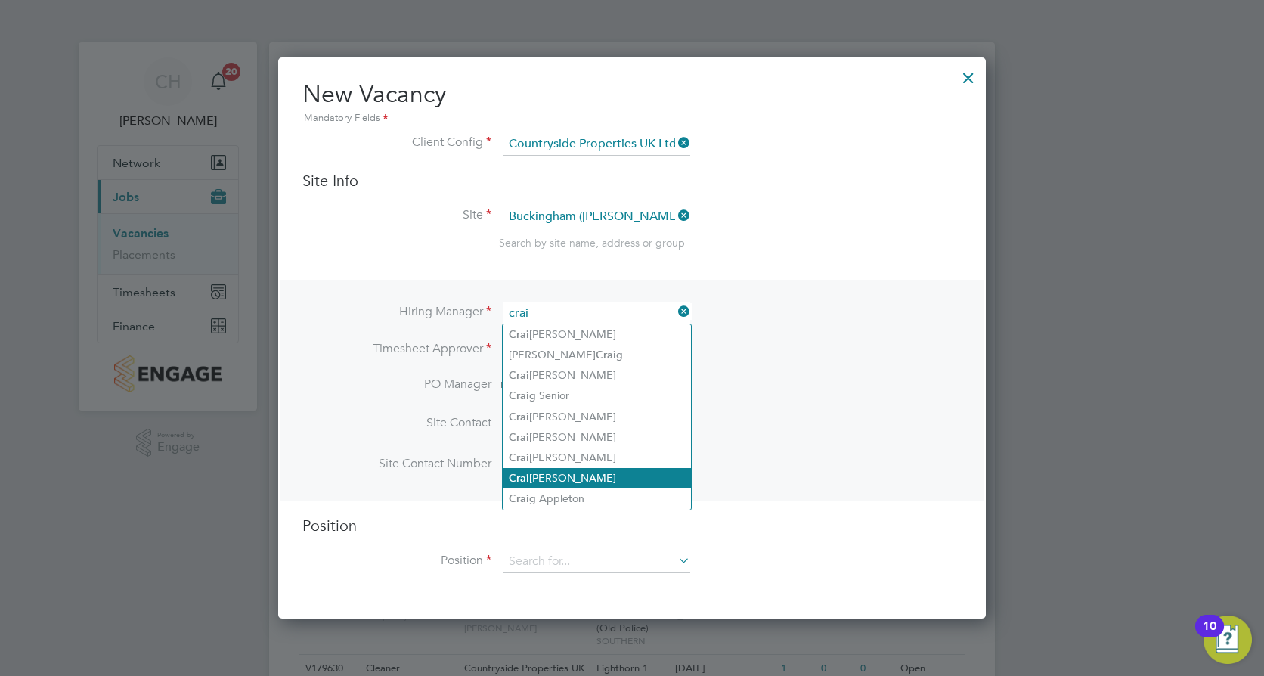
click at [588, 472] on li "Crai g Johnson" at bounding box center [597, 478] width 188 height 20
type input "[PERSON_NAME]"
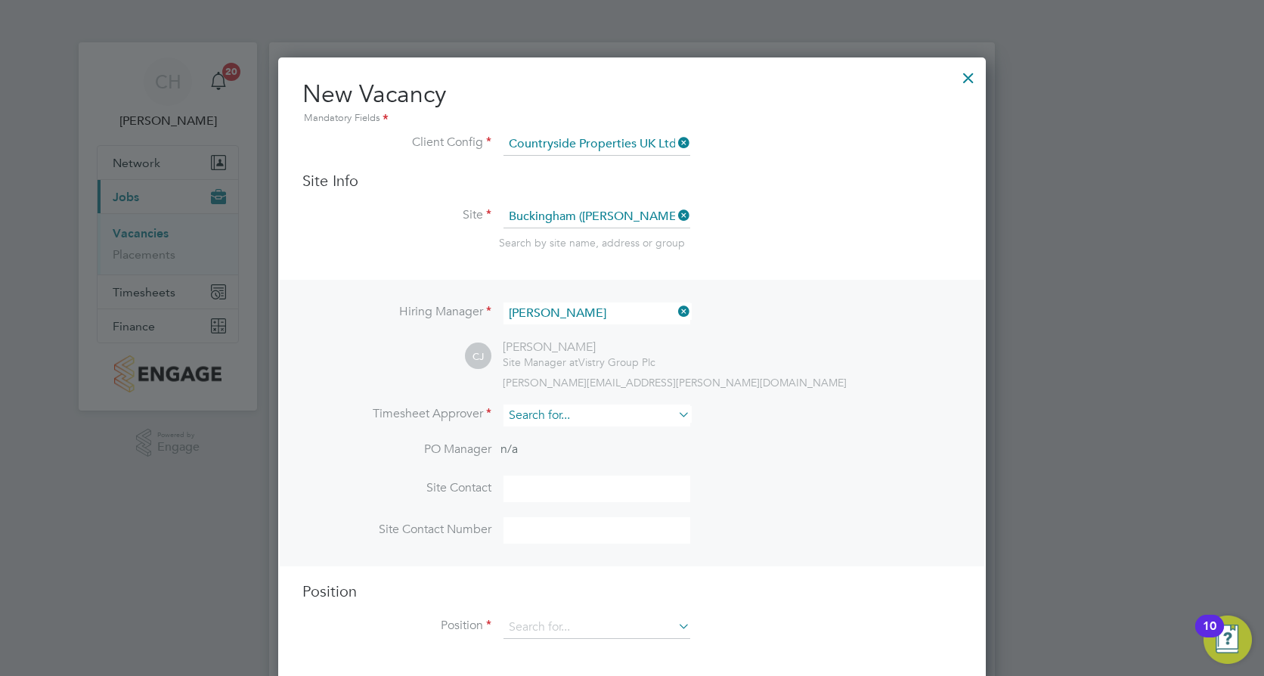
click at [582, 418] on input at bounding box center [597, 416] width 187 height 22
click at [588, 442] on li "Beng areth Roff" at bounding box center [597, 437] width 188 height 20
type input "Bengareth Roff"
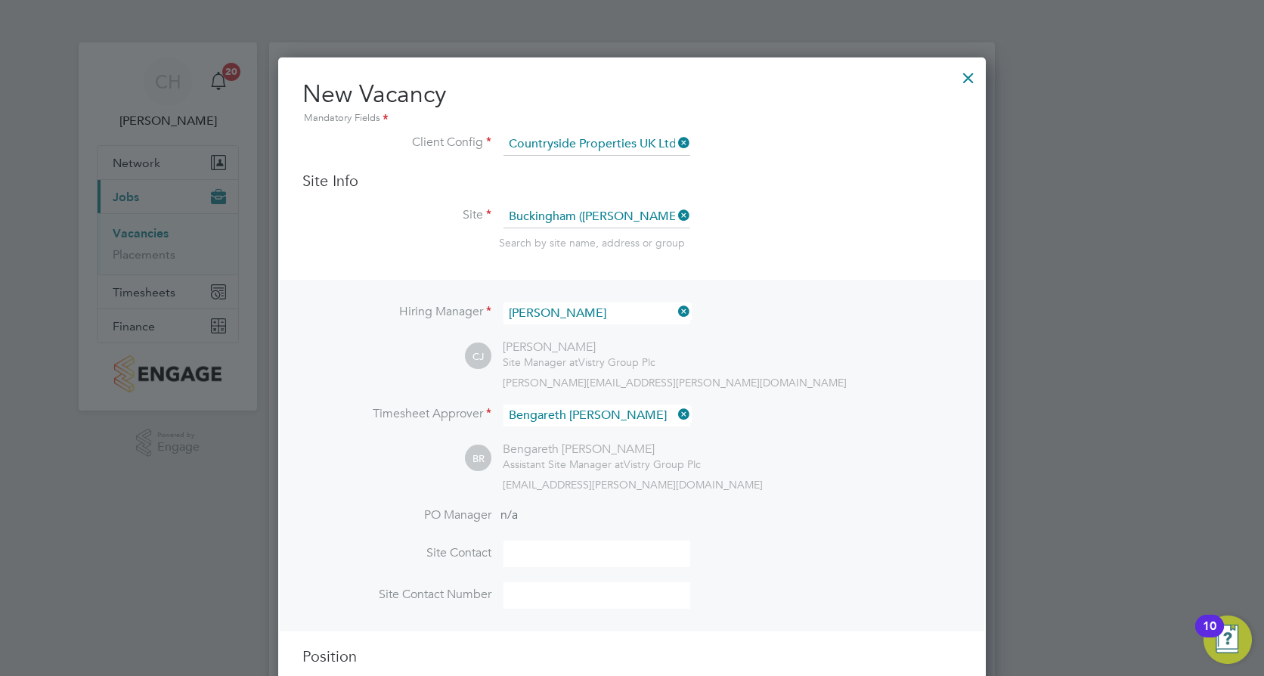
click at [789, 444] on div "BR Bengareth Roff Assistant Site Manager at Vistry Group Plc bengareth.roff@vis…" at bounding box center [713, 467] width 497 height 50
click at [583, 551] on input at bounding box center [597, 554] width 187 height 26
type input "Bengareth Roff"
type input "07780586922"
type input "Forklift Operator (Zone 3)"
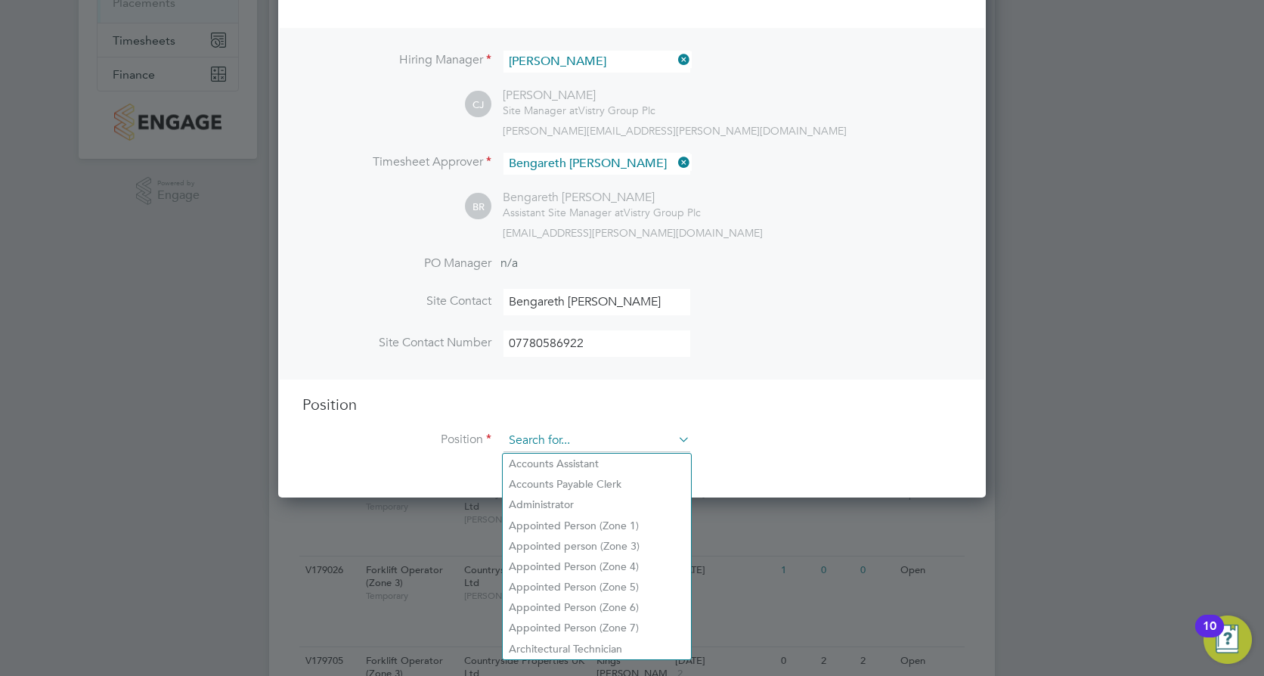
click at [626, 443] on input at bounding box center [597, 441] width 187 height 23
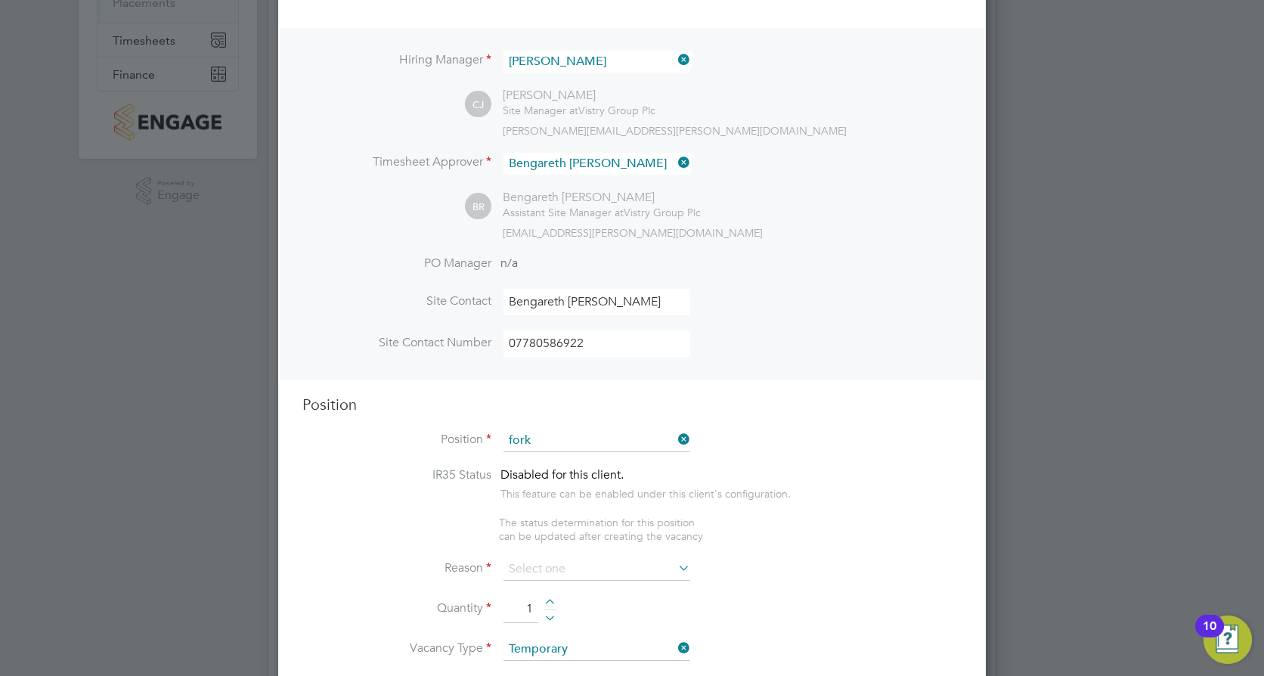
click at [626, 541] on li "Fork lift Operator (Zone 3)" at bounding box center [597, 546] width 188 height 20
type input "Forklift Operator (Zone 3)"
type textarea "• Operate construction machinery • Delivering large quantities of materials to …"
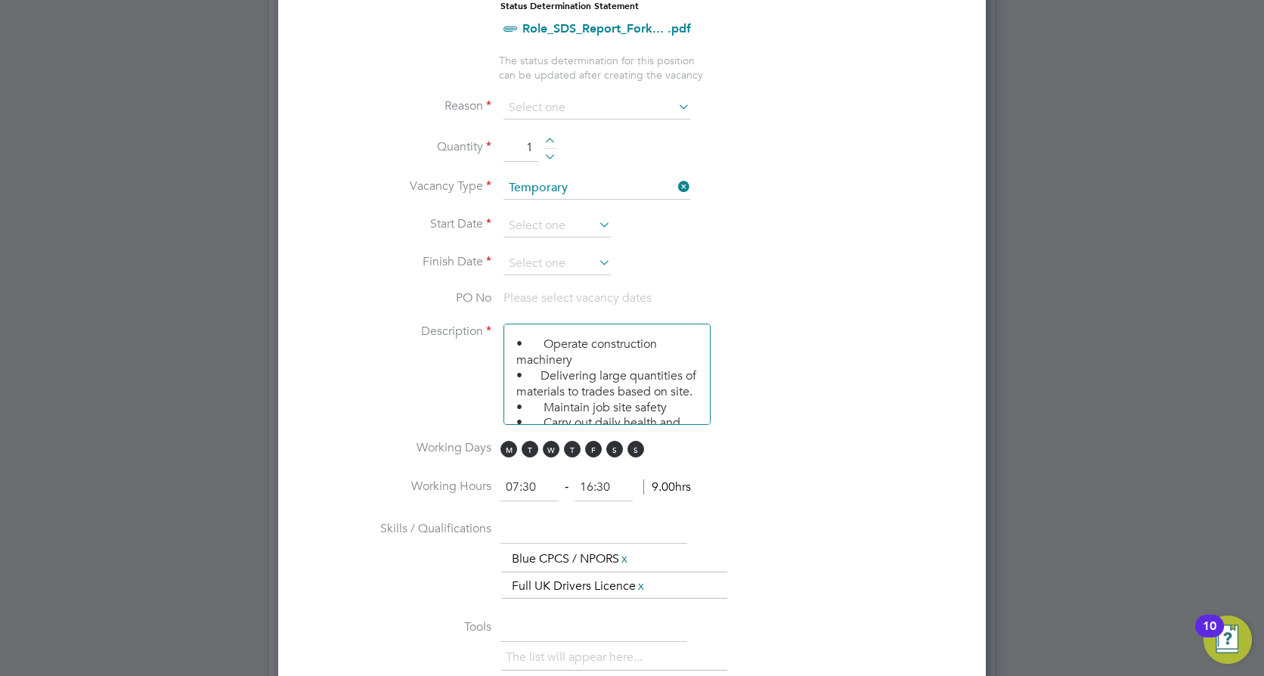
scroll to position [756, 0]
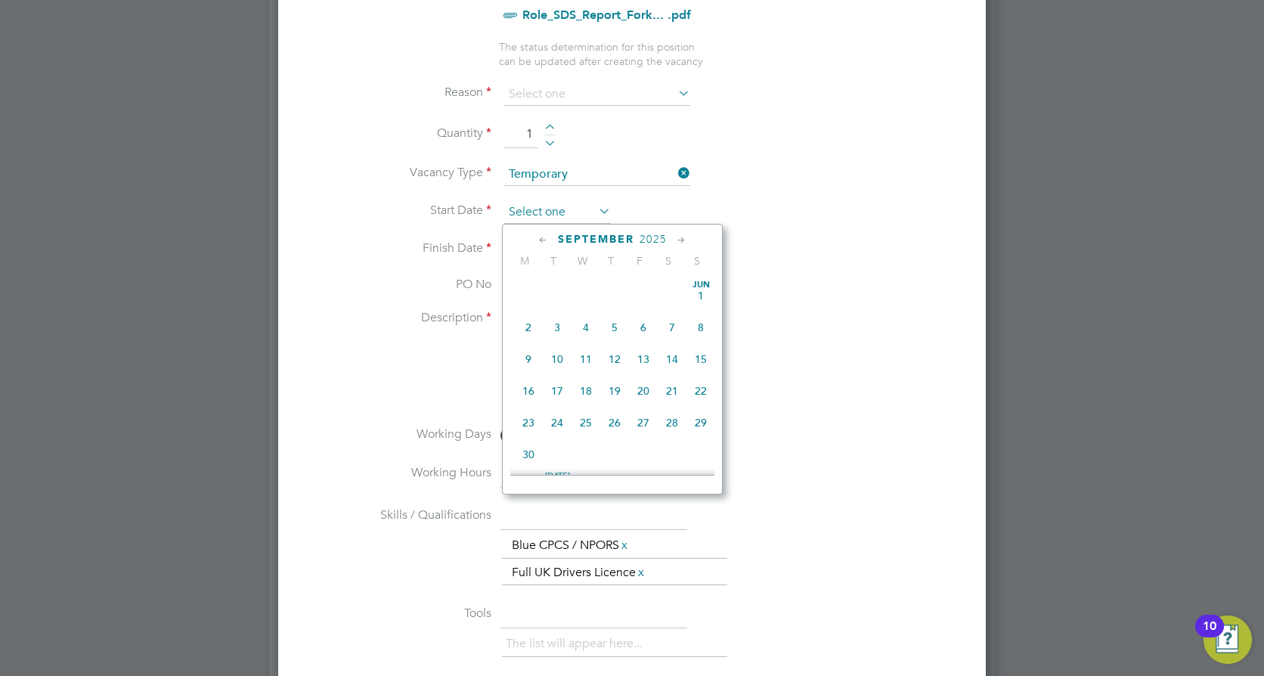
click at [552, 214] on input at bounding box center [557, 212] width 107 height 23
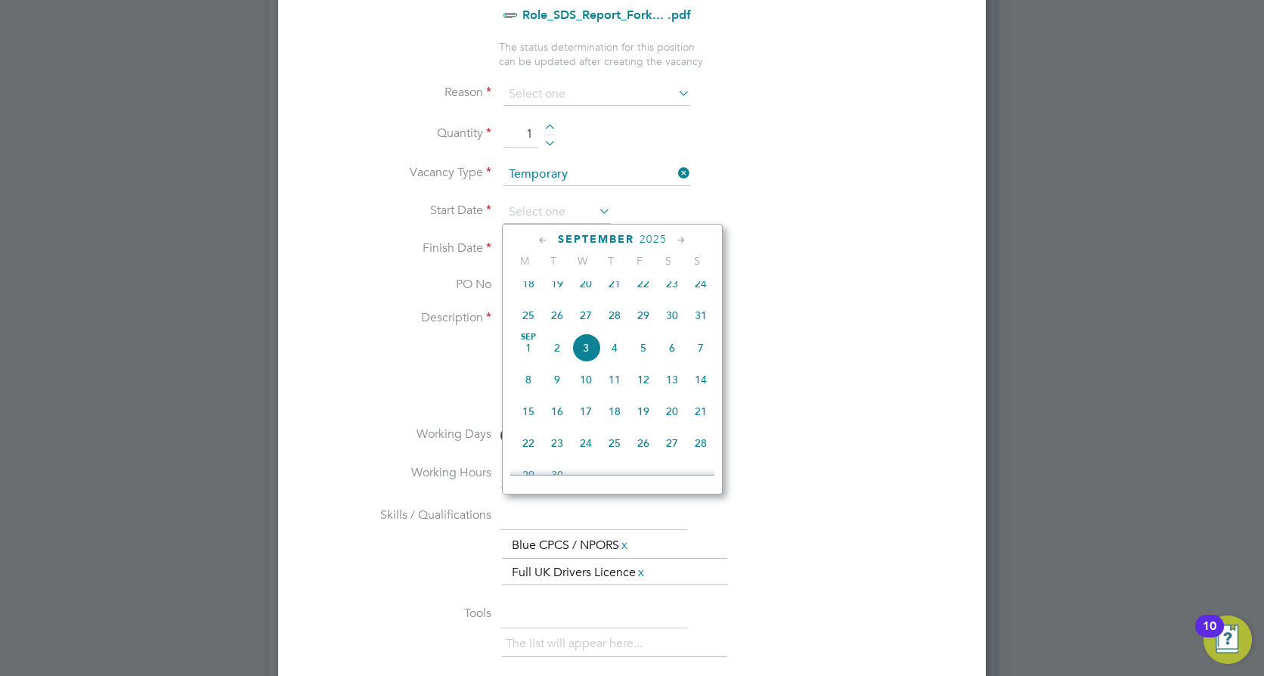
click at [532, 358] on span "[DATE]" at bounding box center [528, 347] width 29 height 29
type input "[DATE]"
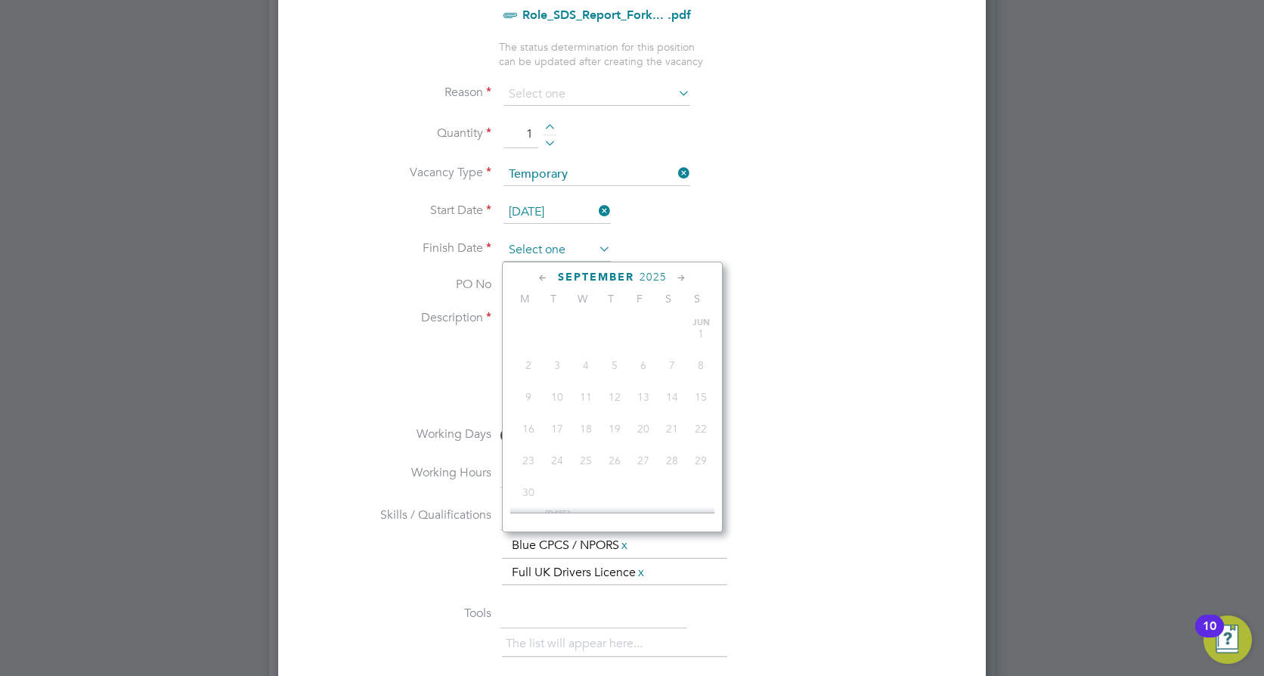
click at [585, 255] on input at bounding box center [557, 250] width 107 height 23
click at [645, 435] on span "31" at bounding box center [643, 420] width 29 height 29
type input "31 Oct 2025"
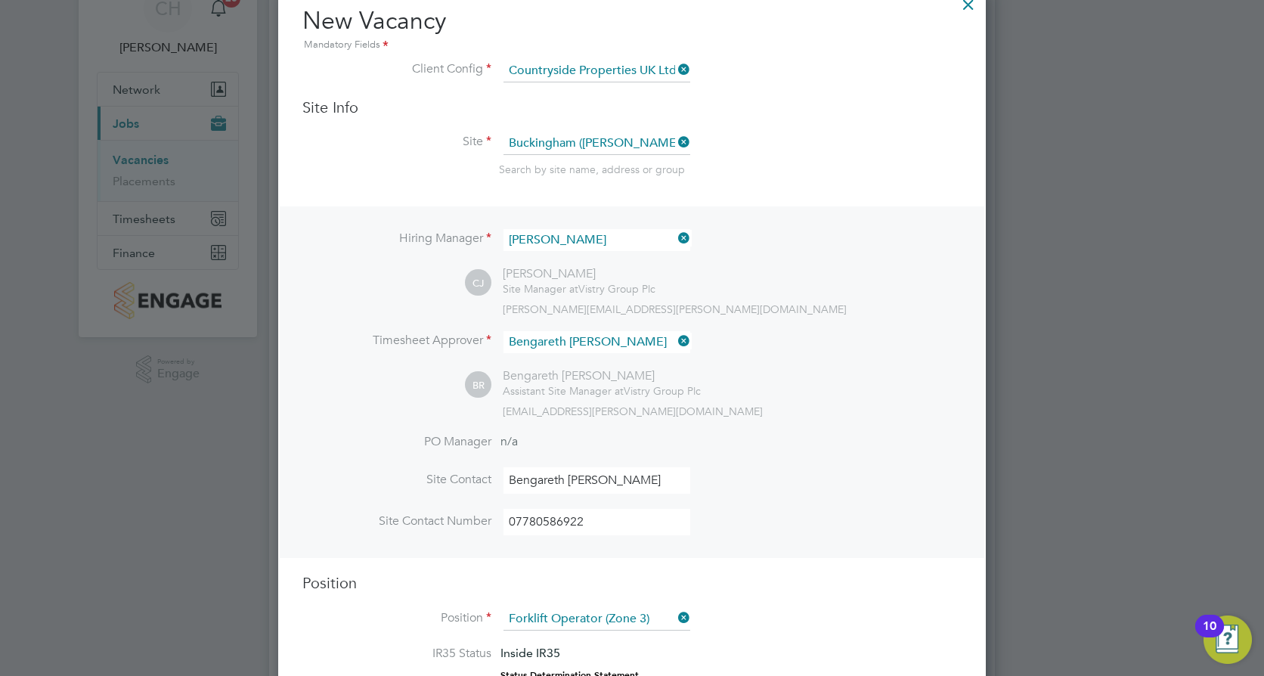
scroll to position [0, 0]
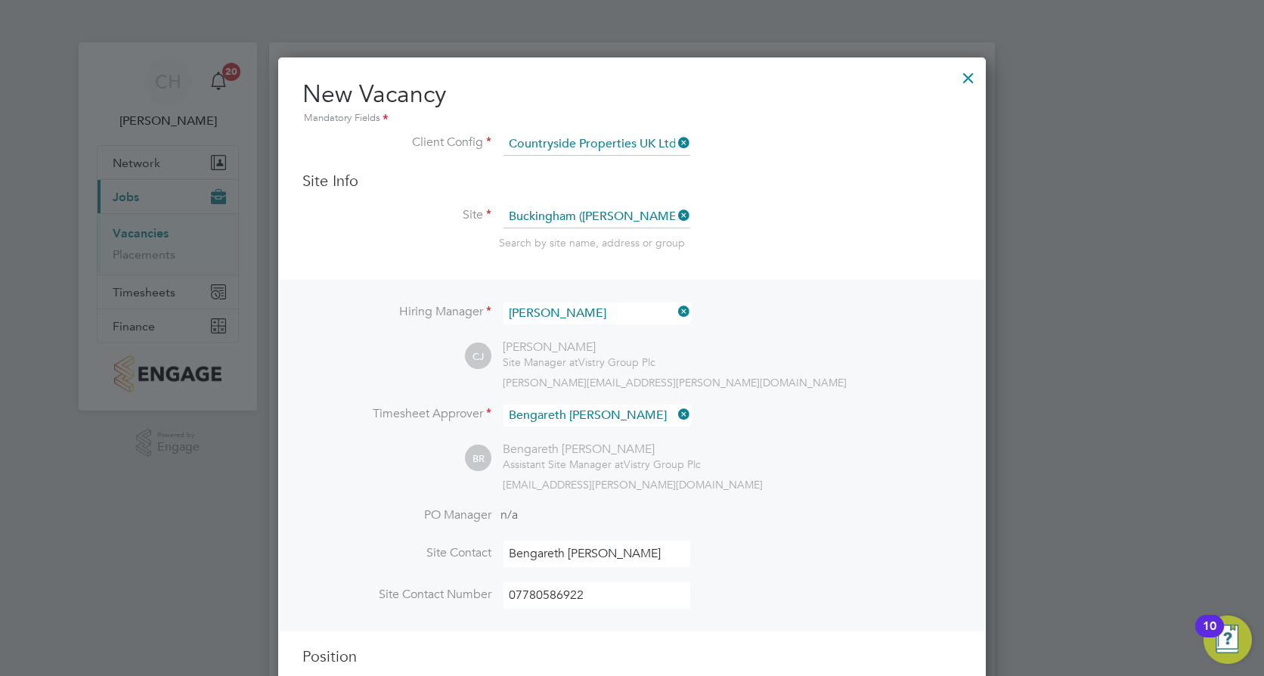
click at [968, 79] on div at bounding box center [968, 73] width 27 height 27
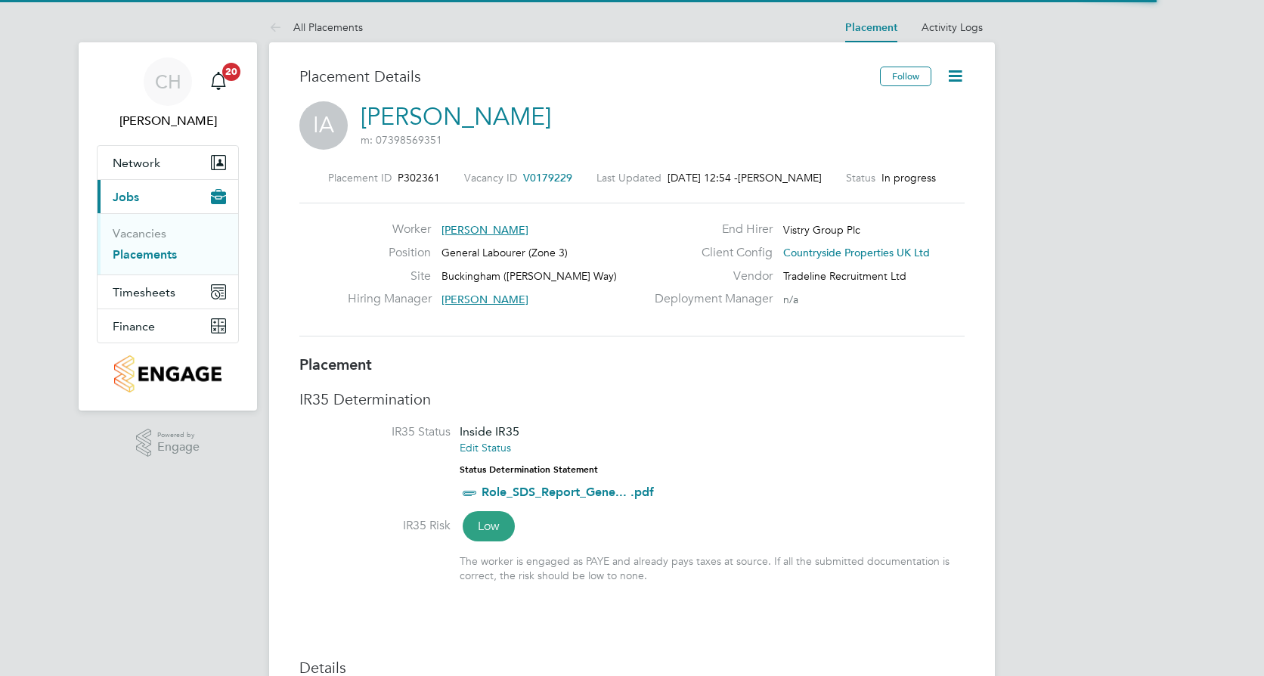
click at [952, 75] on icon at bounding box center [955, 76] width 19 height 19
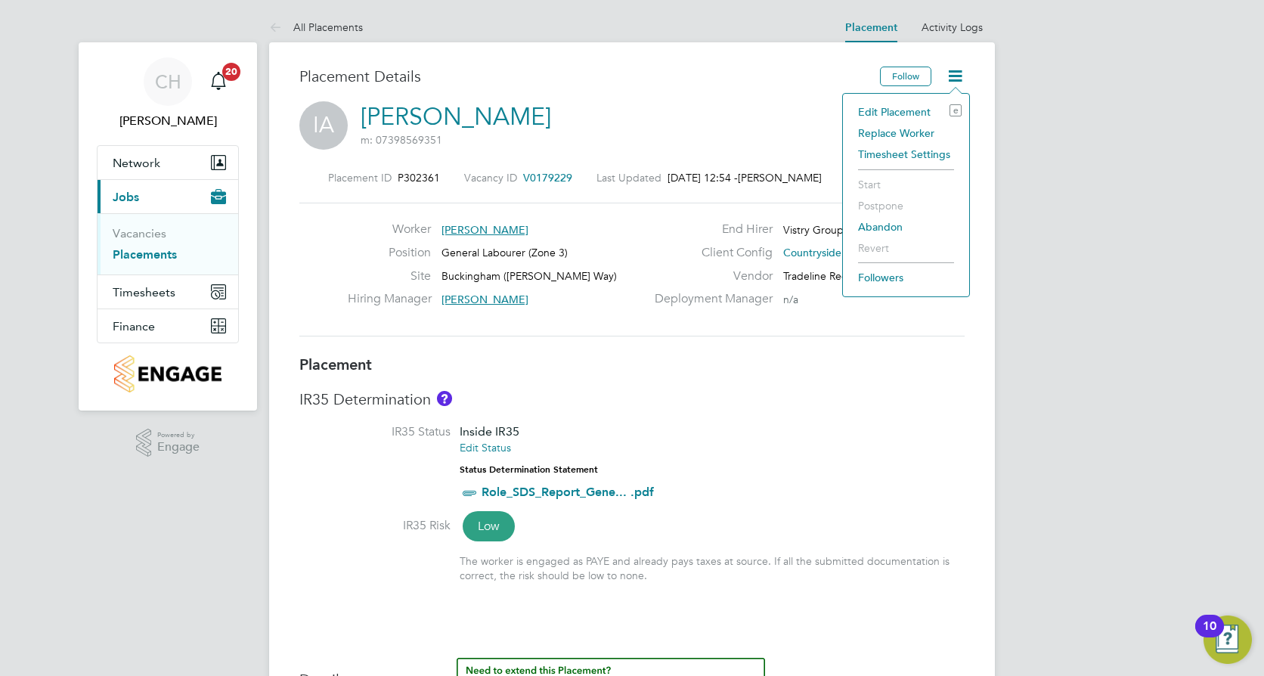
click at [895, 112] on li "Edit Placement e" at bounding box center [906, 111] width 111 height 21
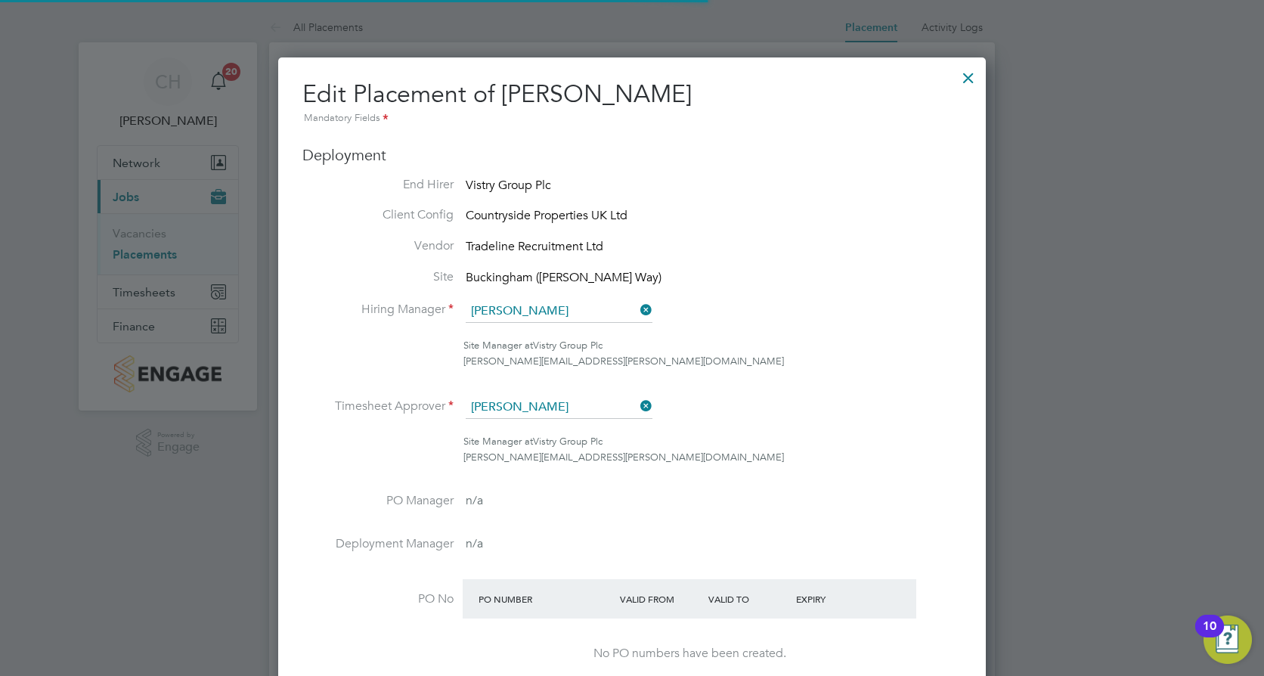
scroll to position [0, 8]
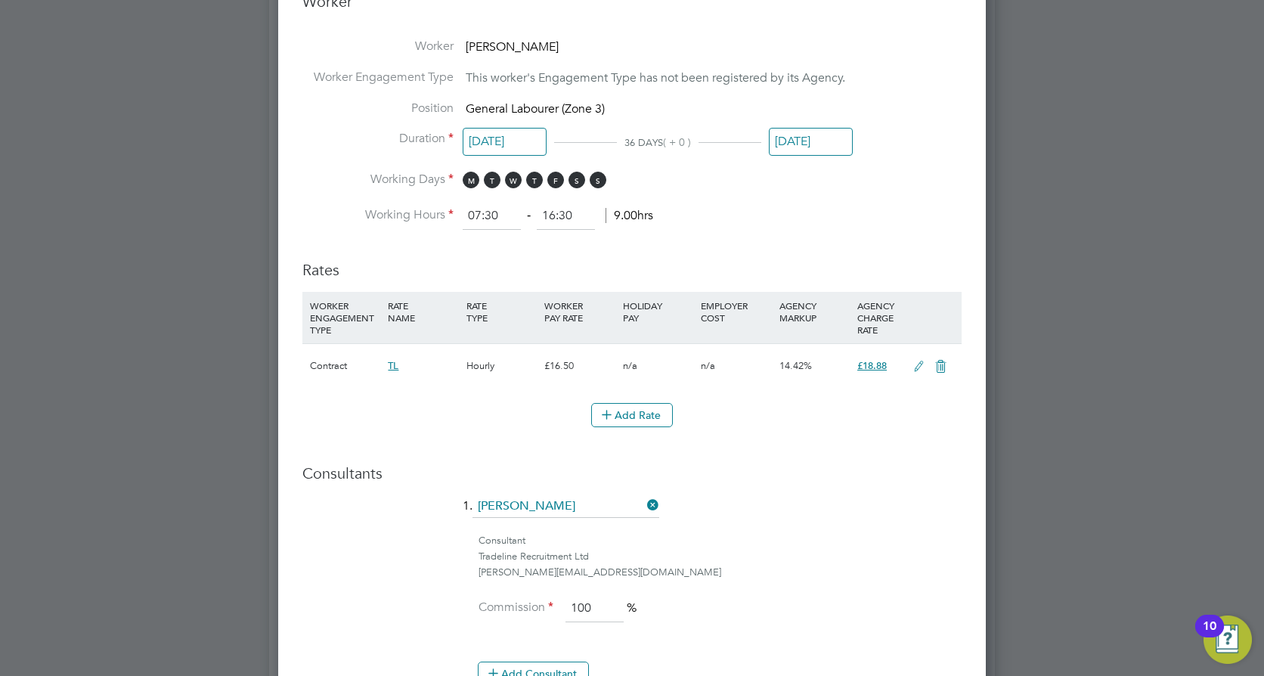
click at [810, 148] on input "[DATE]" at bounding box center [811, 142] width 84 height 28
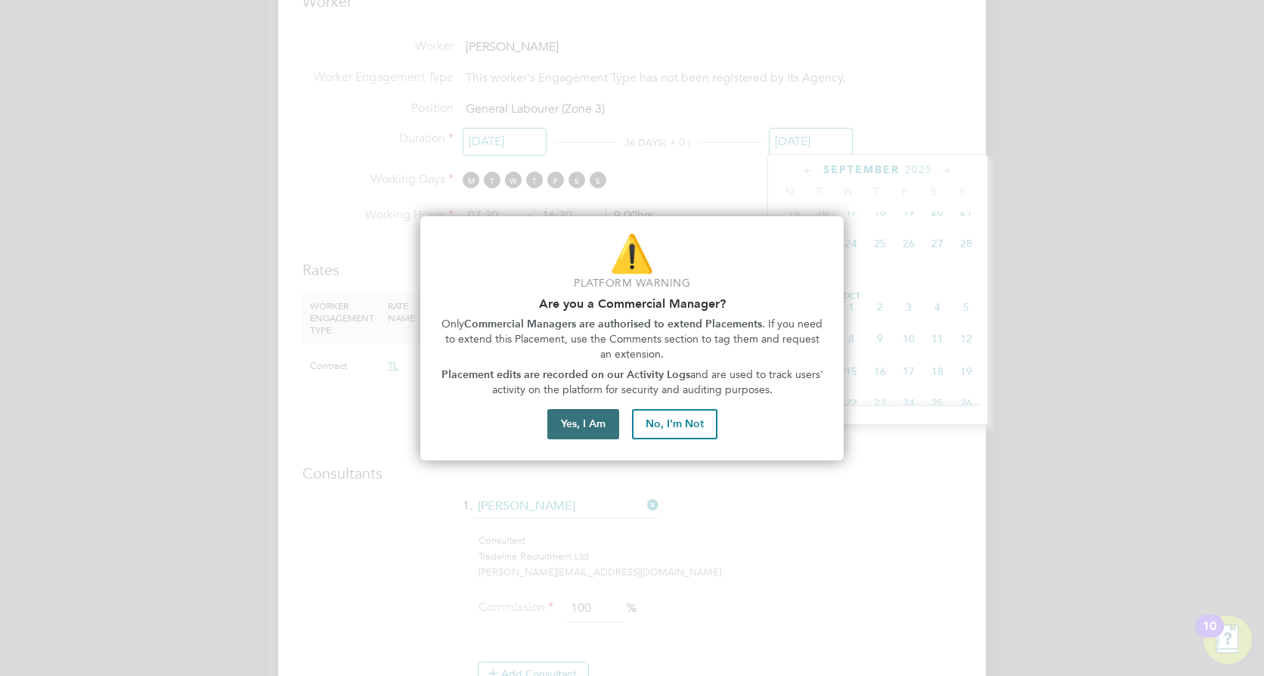
click at [582, 426] on button "Yes, I Am" at bounding box center [583, 424] width 72 height 30
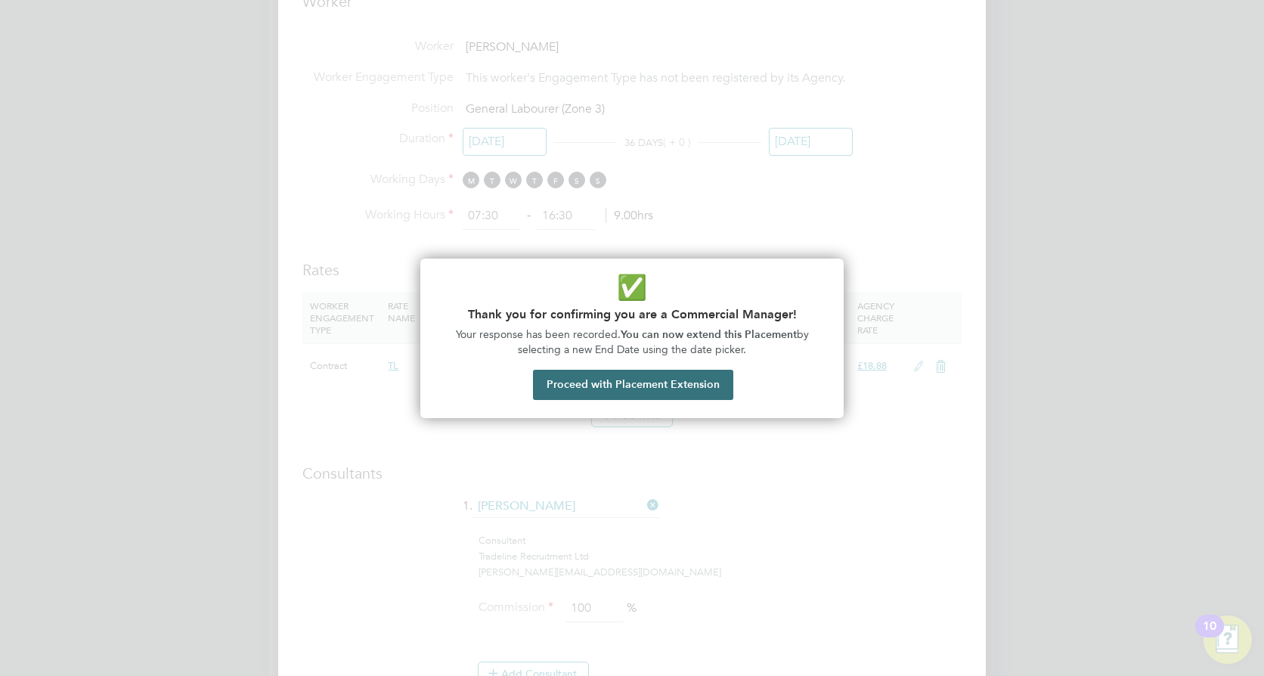
click at [667, 383] on button "Proceed with Placement Extension" at bounding box center [633, 385] width 200 height 30
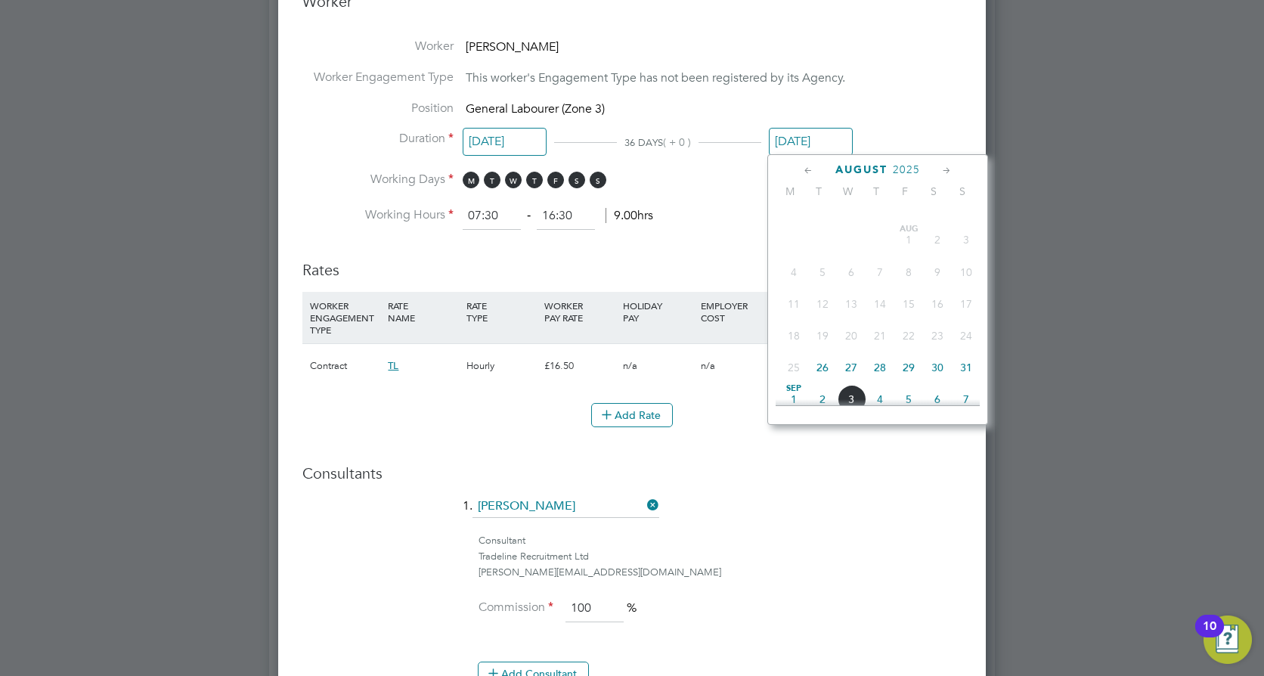
click at [822, 382] on span "26" at bounding box center [822, 367] width 29 height 29
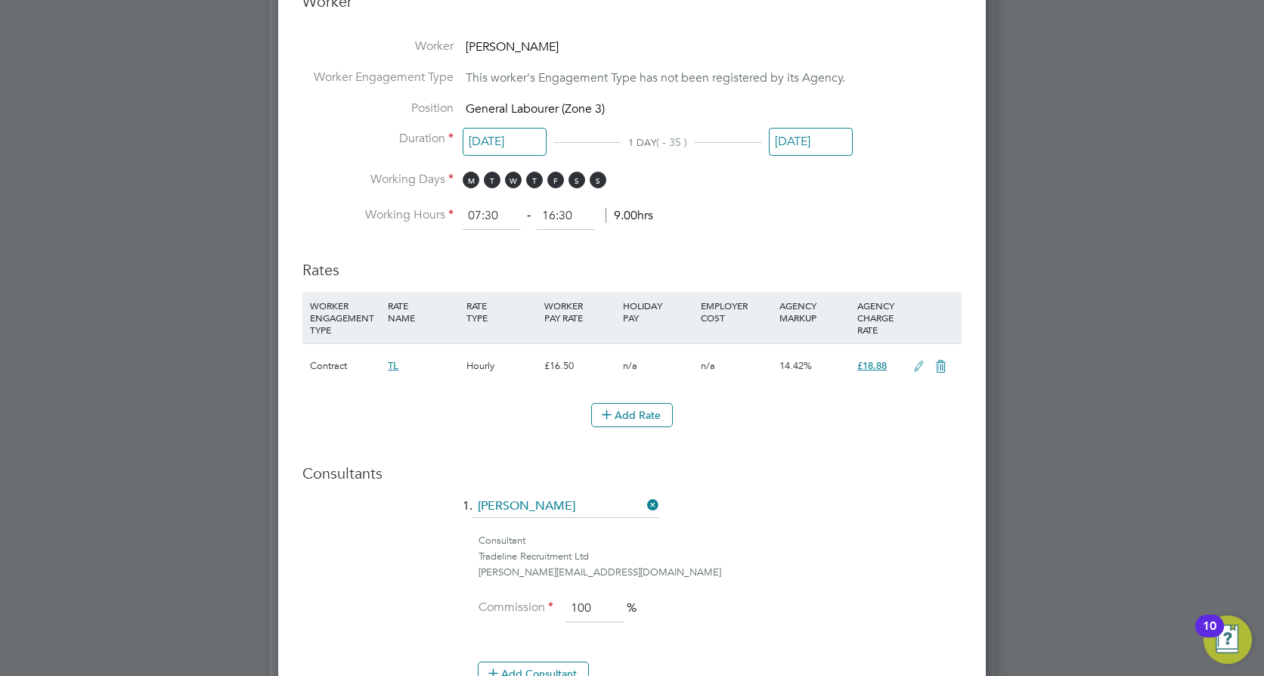
click at [833, 141] on input "[DATE]" at bounding box center [811, 142] width 84 height 28
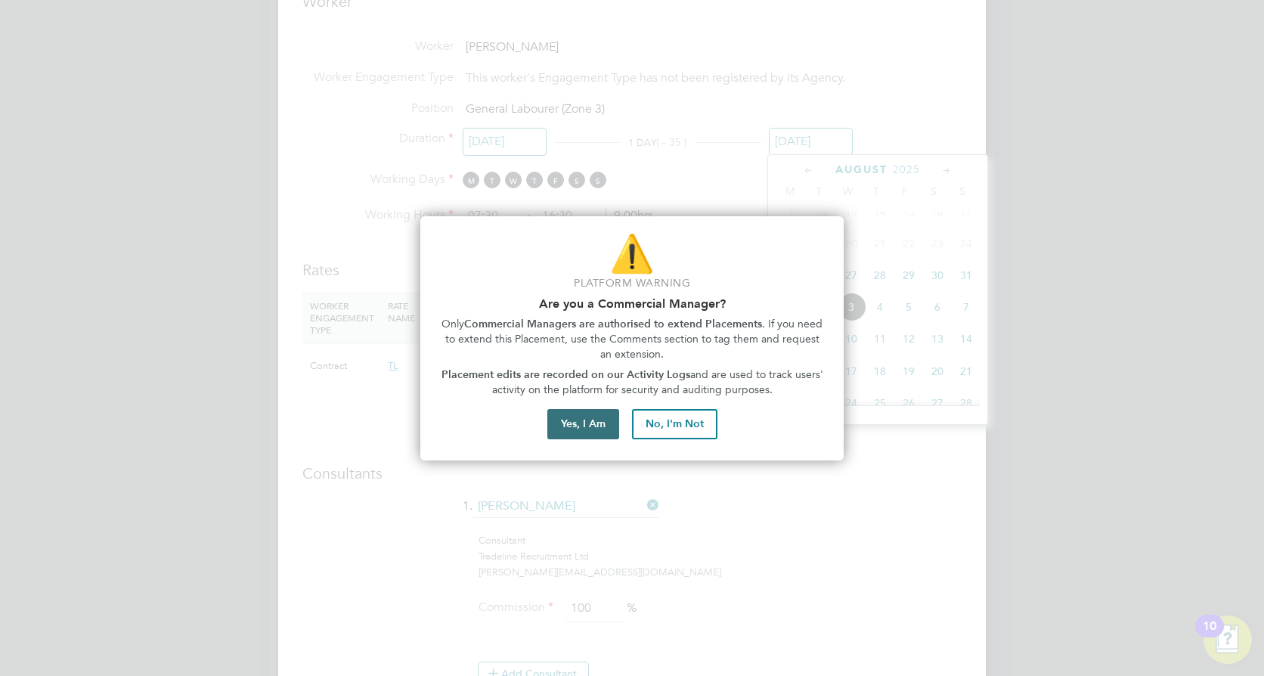
click at [588, 422] on button "Yes, I Am" at bounding box center [583, 424] width 72 height 30
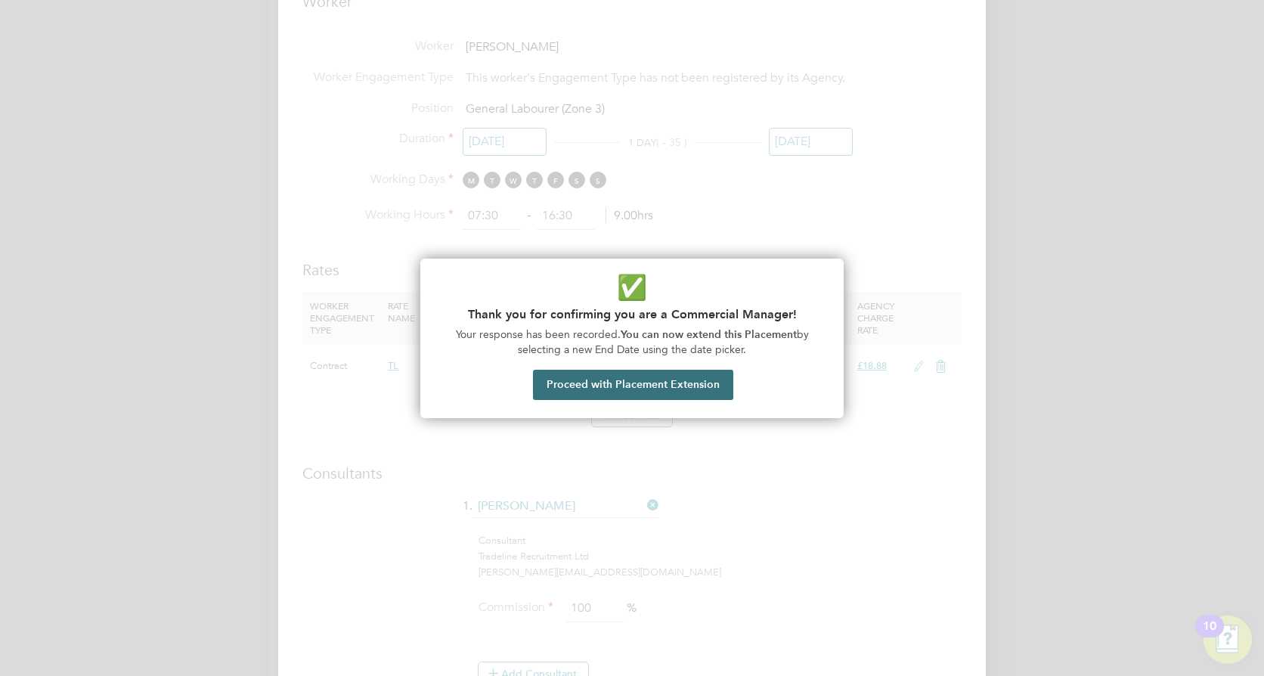
click at [670, 387] on button "Proceed with Placement Extension" at bounding box center [633, 385] width 200 height 30
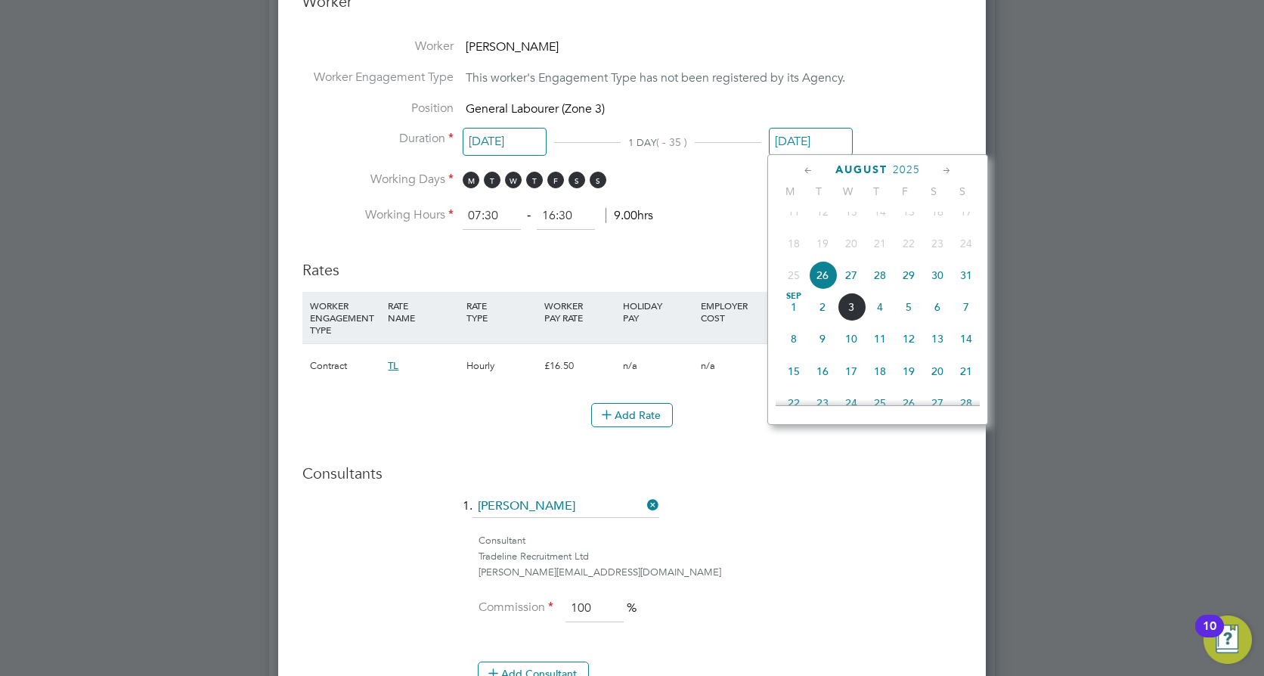
click at [798, 321] on span "[DATE]" at bounding box center [794, 307] width 29 height 29
type input "[DATE]"
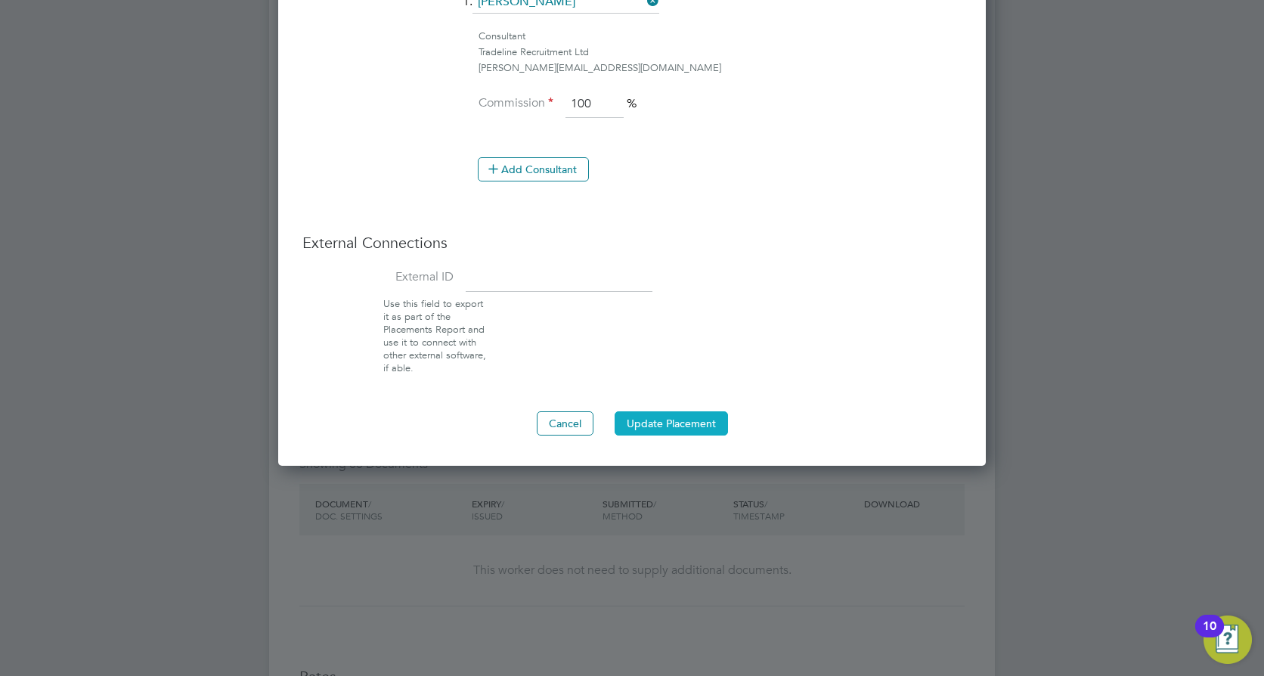
click at [694, 421] on button "Update Placement" at bounding box center [671, 423] width 113 height 24
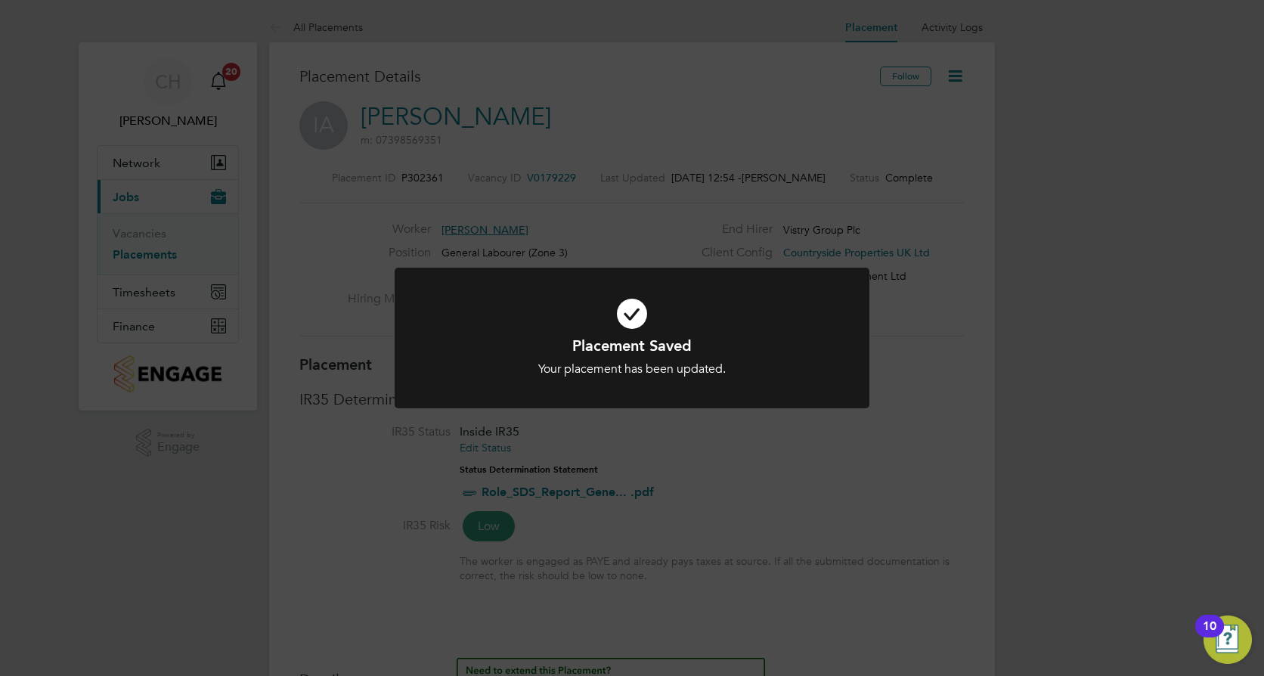
click at [945, 253] on div "Placement Saved Your placement has been updated. Cancel Okay" at bounding box center [632, 338] width 1264 height 676
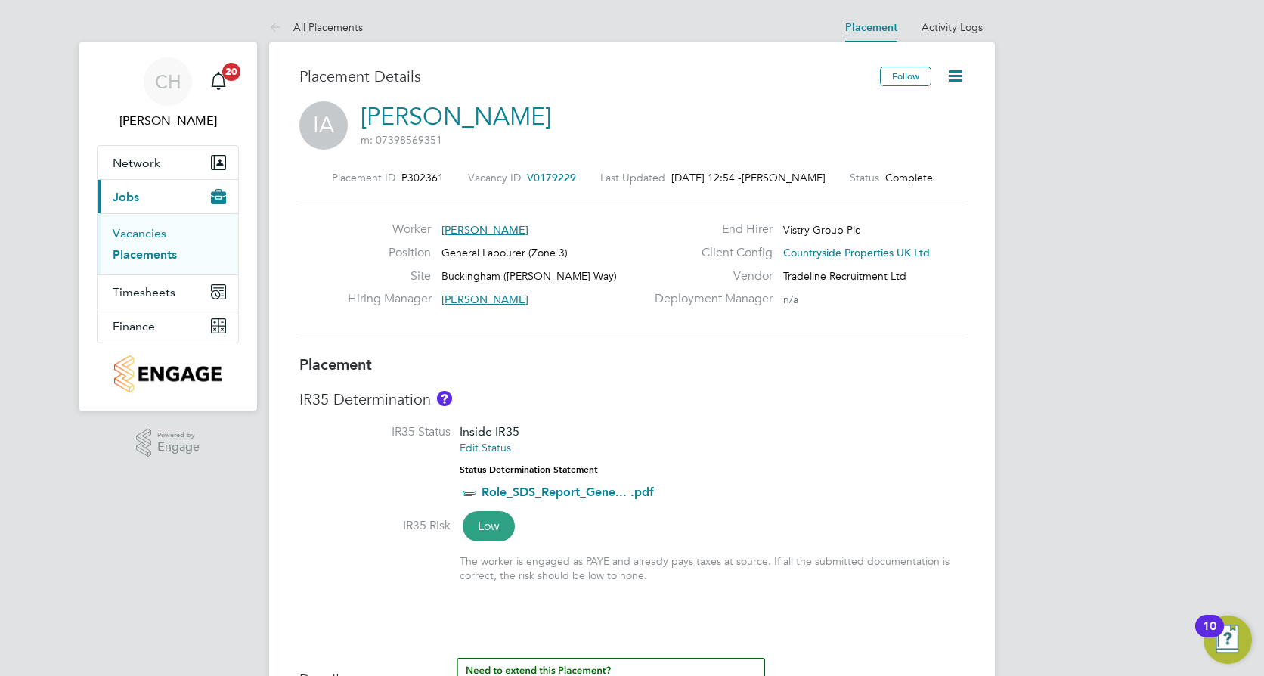
drag, startPoint x: 122, startPoint y: 234, endPoint x: 138, endPoint y: 233, distance: 16.7
click at [122, 234] on link "Vacancies" at bounding box center [140, 233] width 54 height 14
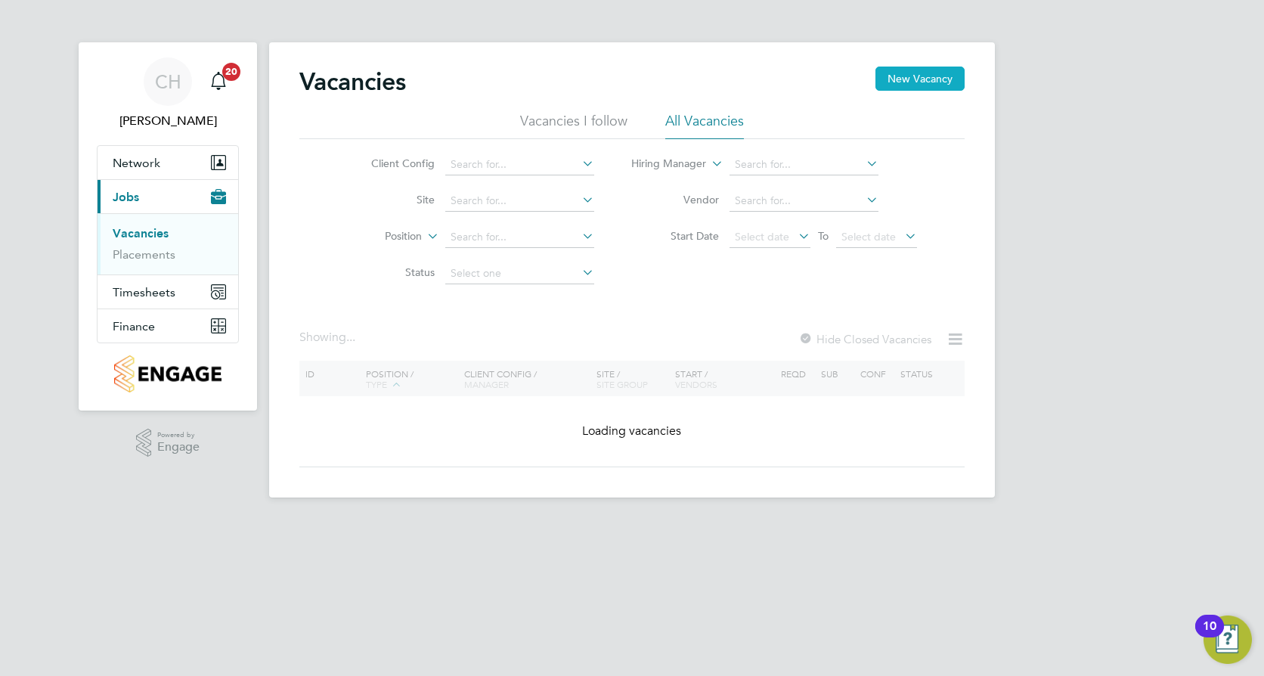
click at [913, 86] on button "New Vacancy" at bounding box center [920, 79] width 89 height 24
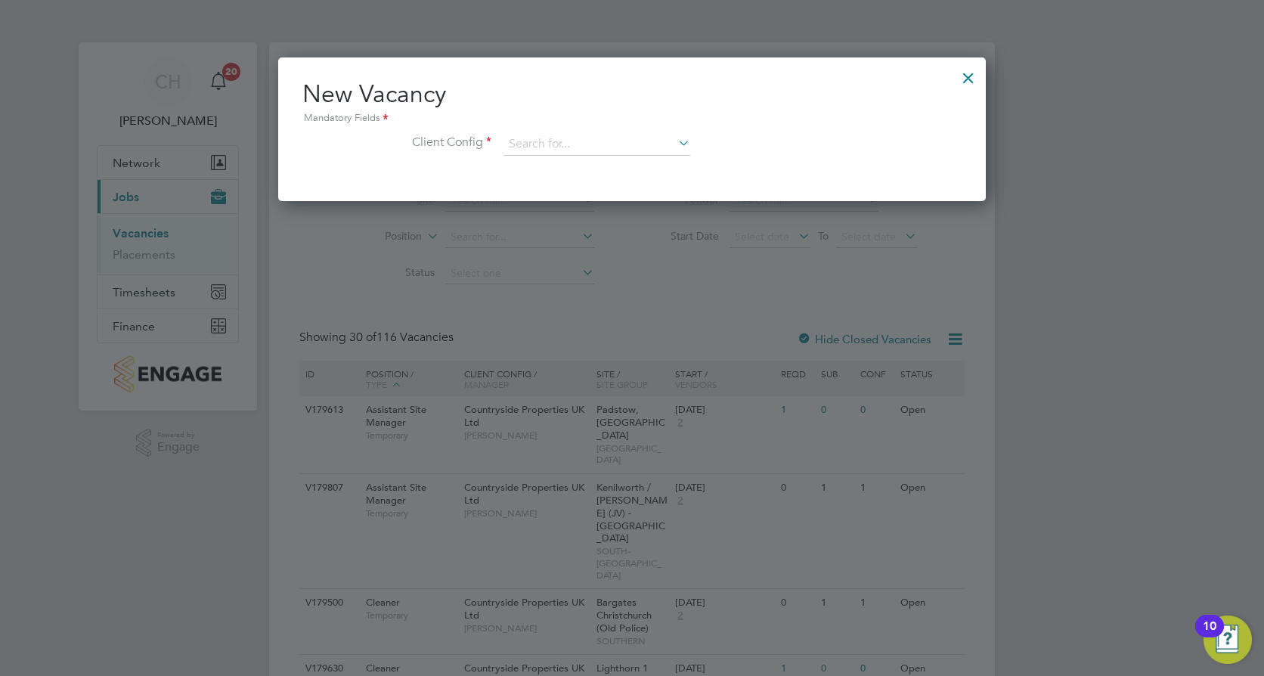
click at [569, 160] on li "Client Config" at bounding box center [631, 152] width 659 height 38
click at [570, 146] on input at bounding box center [597, 144] width 187 height 23
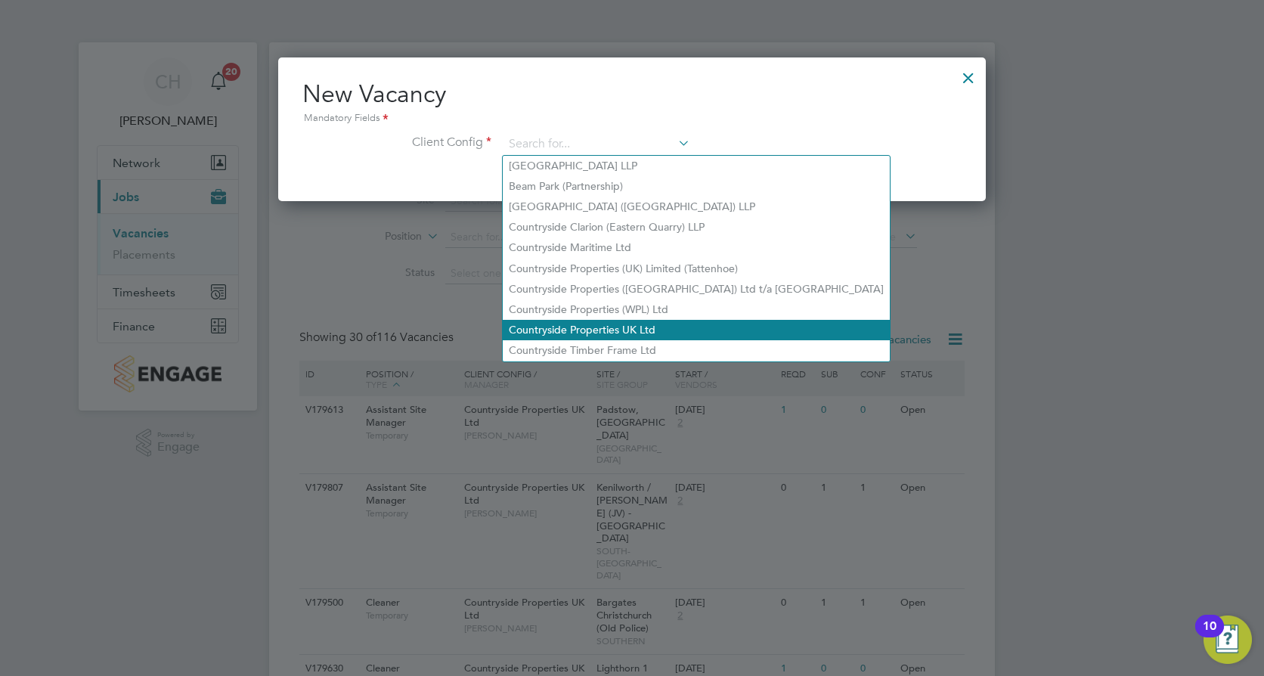
click at [628, 324] on li "Countryside Properties UK Ltd" at bounding box center [696, 330] width 387 height 20
type input "Countryside Properties UK Ltd"
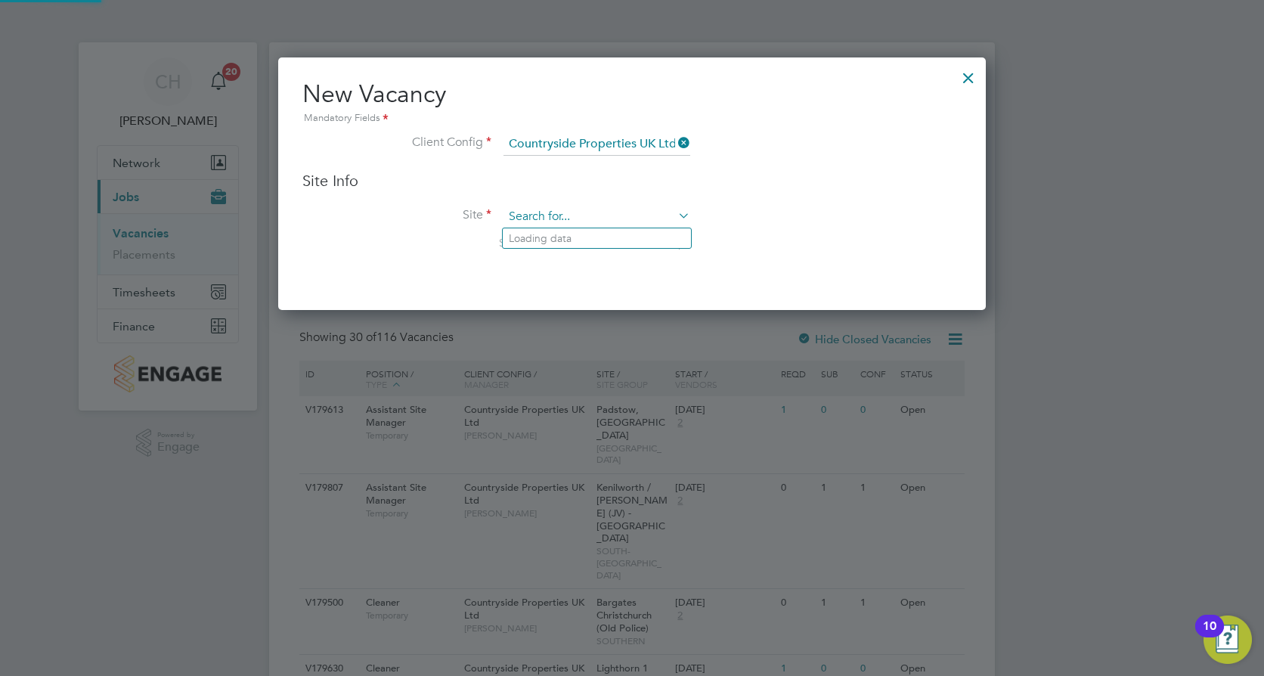
click at [628, 219] on input at bounding box center [597, 217] width 187 height 23
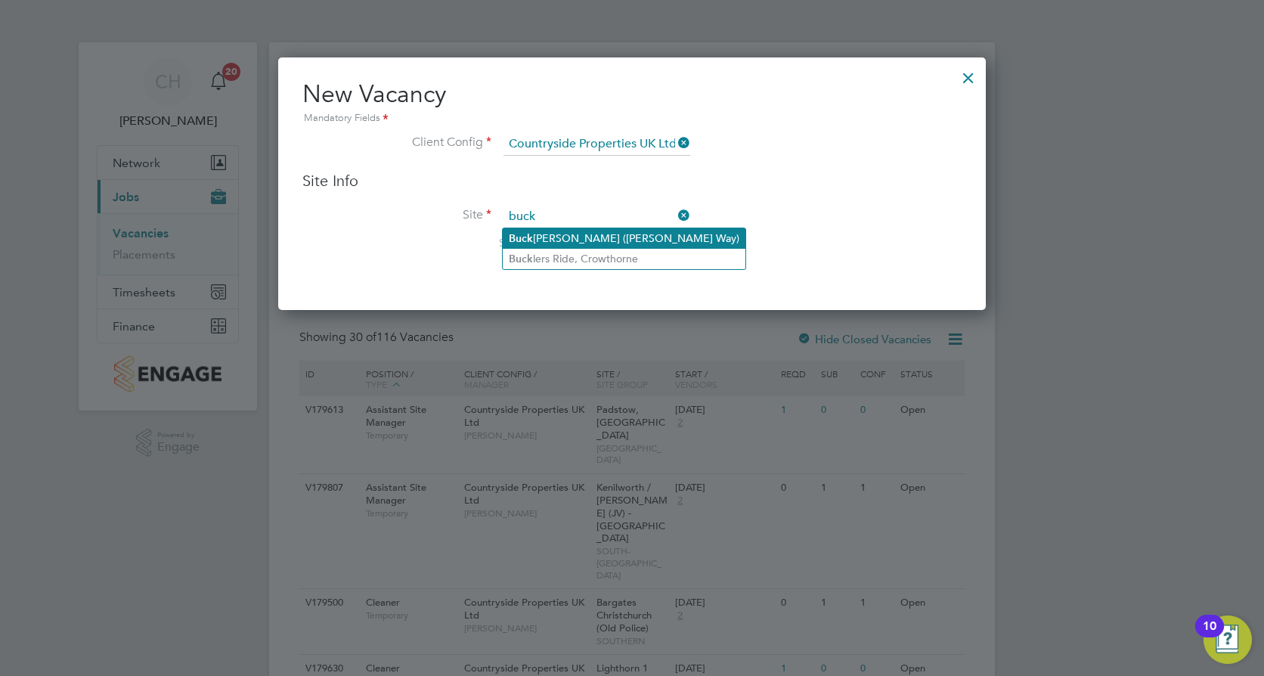
click at [627, 241] on li "[PERSON_NAME] ([PERSON_NAME] Way)" at bounding box center [624, 238] width 243 height 20
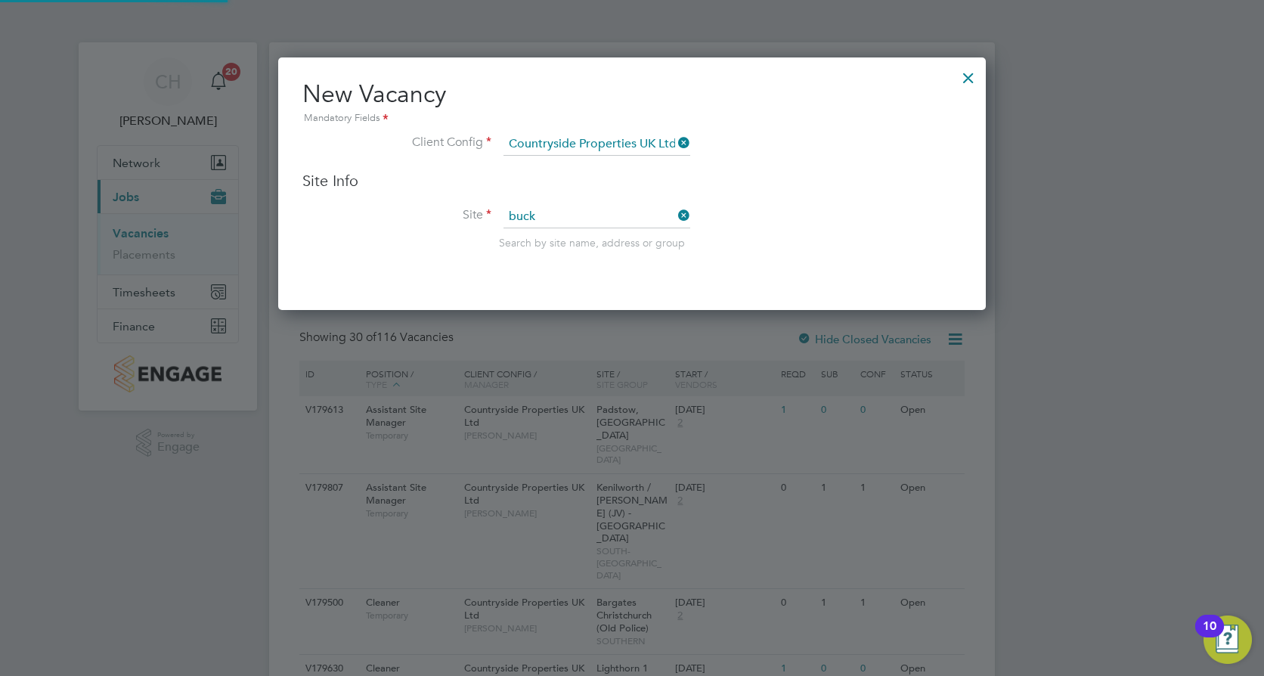
type input "Buckingham ([PERSON_NAME] Way)"
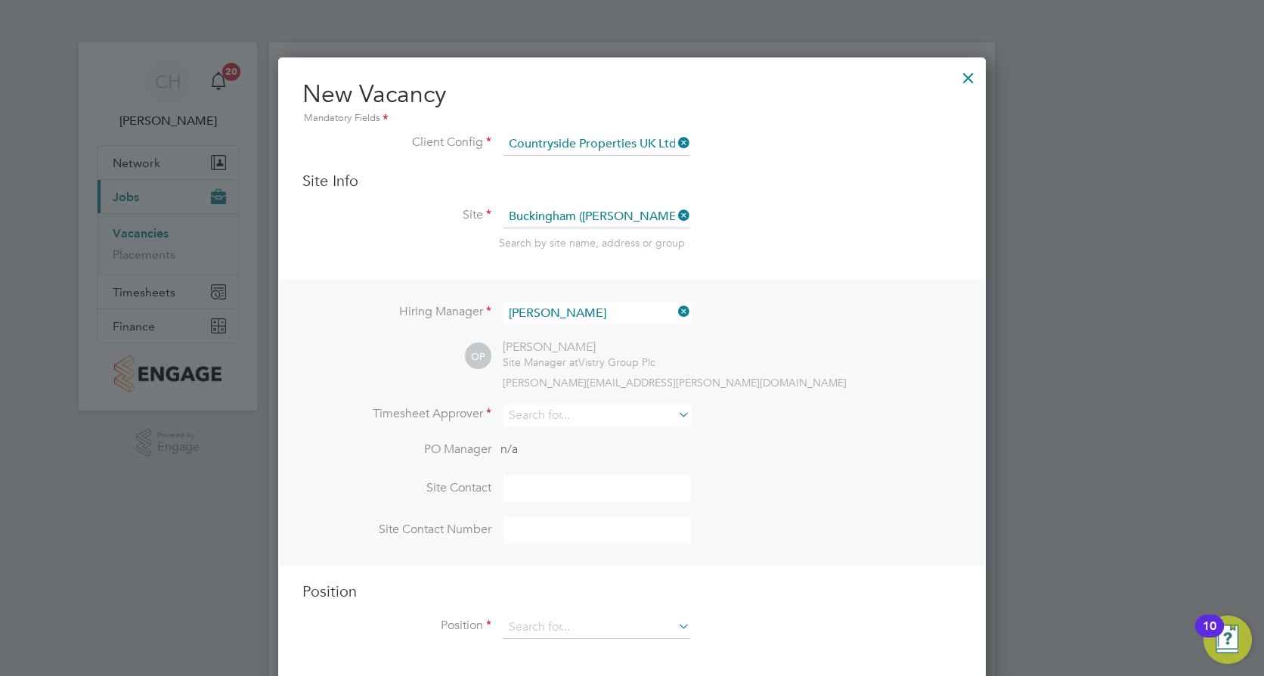
click at [969, 79] on div at bounding box center [968, 73] width 27 height 27
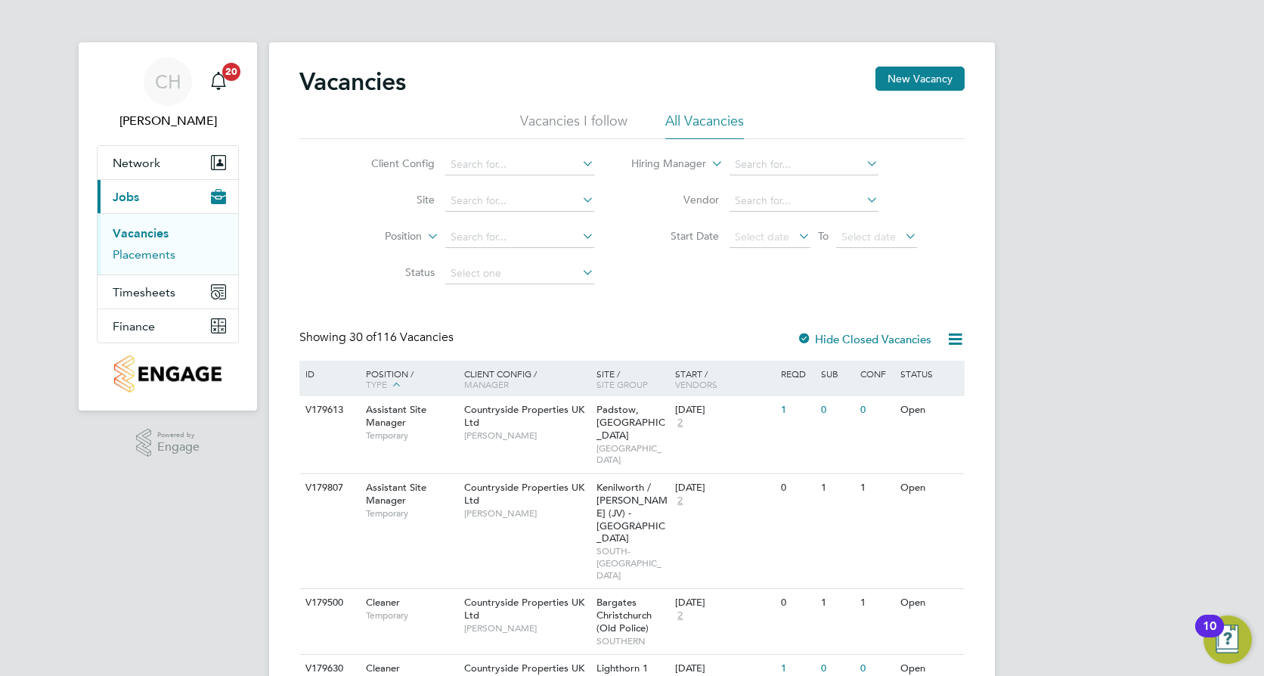
click at [154, 257] on link "Placements" at bounding box center [144, 254] width 63 height 14
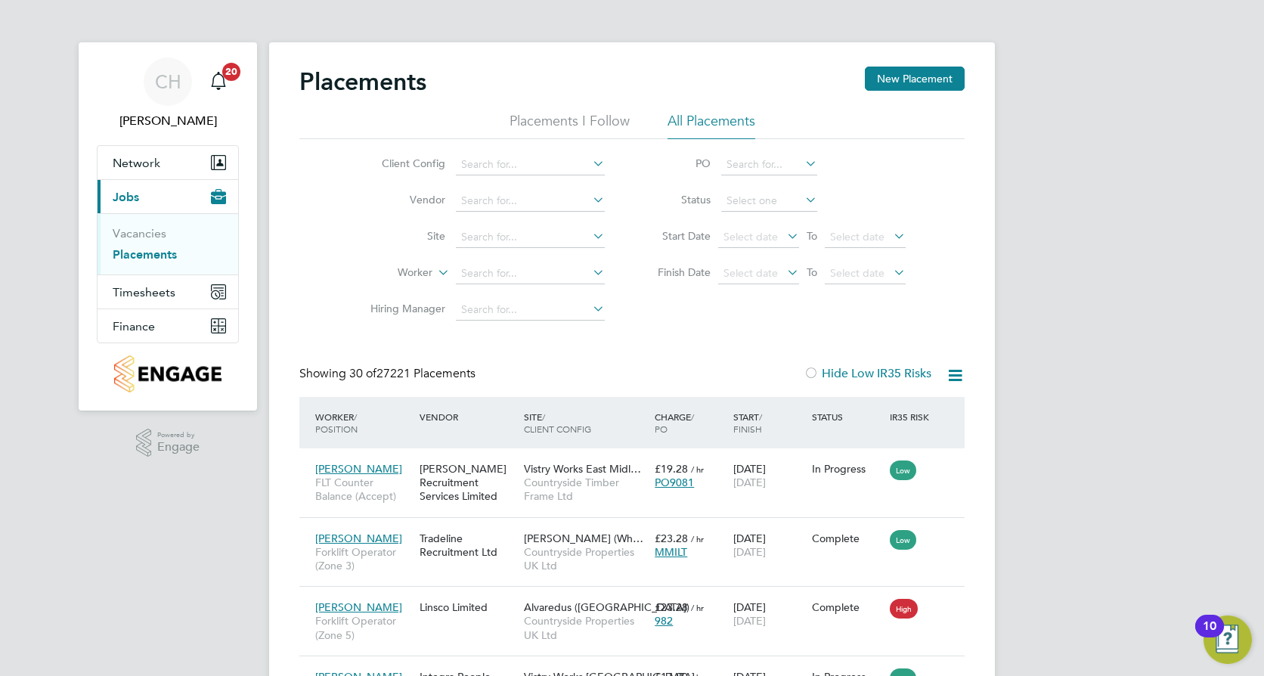
scroll to position [57, 132]
